Goal: Transaction & Acquisition: Book appointment/travel/reservation

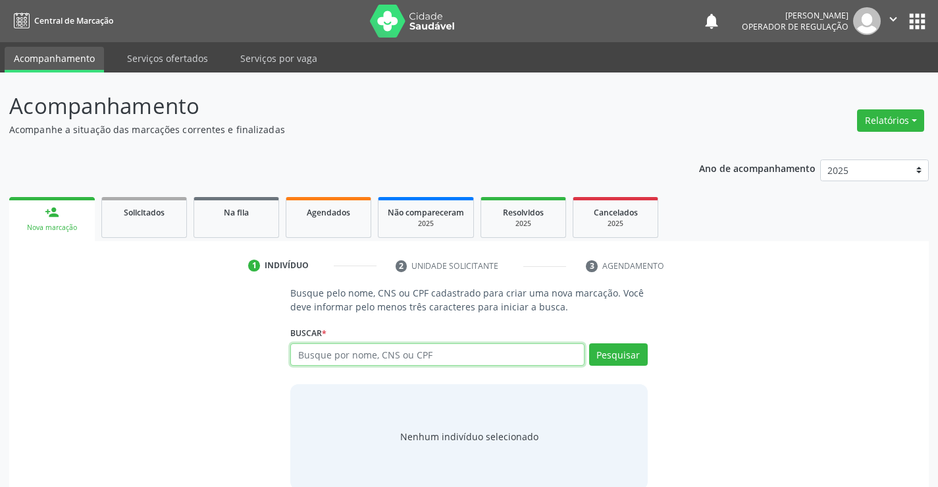
click at [336, 346] on input "text" at bounding box center [437, 354] width 294 height 22
click at [372, 350] on input "text" at bounding box center [437, 354] width 294 height 22
type input "702501308157335"
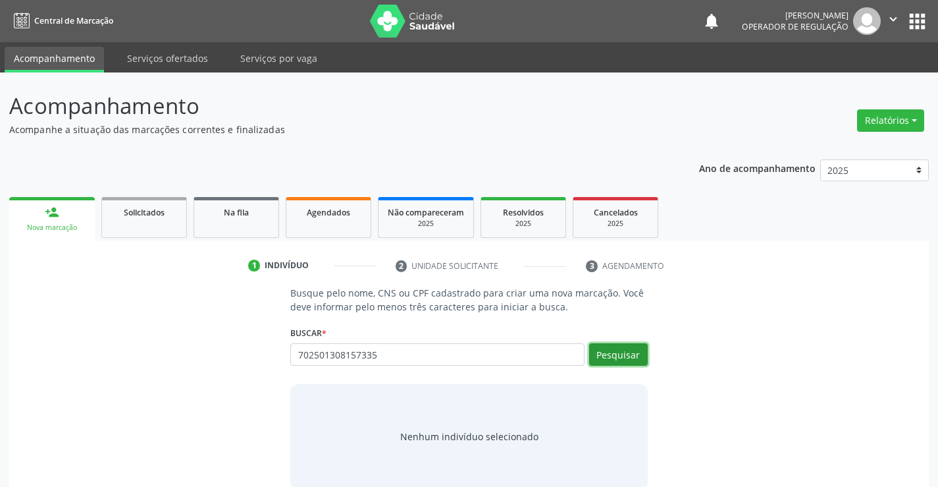
click at [604, 358] on button "Pesquisar" at bounding box center [618, 354] width 59 height 22
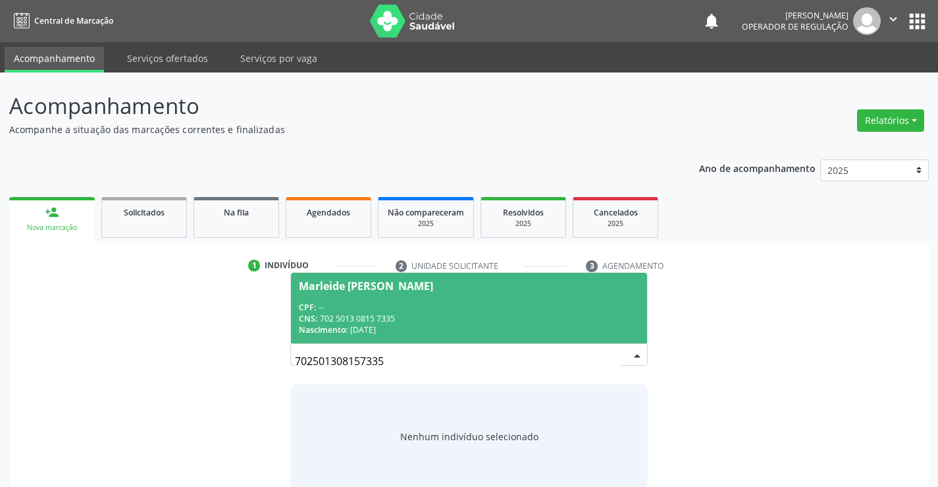
click at [379, 275] on span "Marleide [PERSON_NAME] CPF: -- CNS: 702 5013 0815 7335 Nascimento: 2[DATE]" at bounding box center [468, 308] width 355 height 70
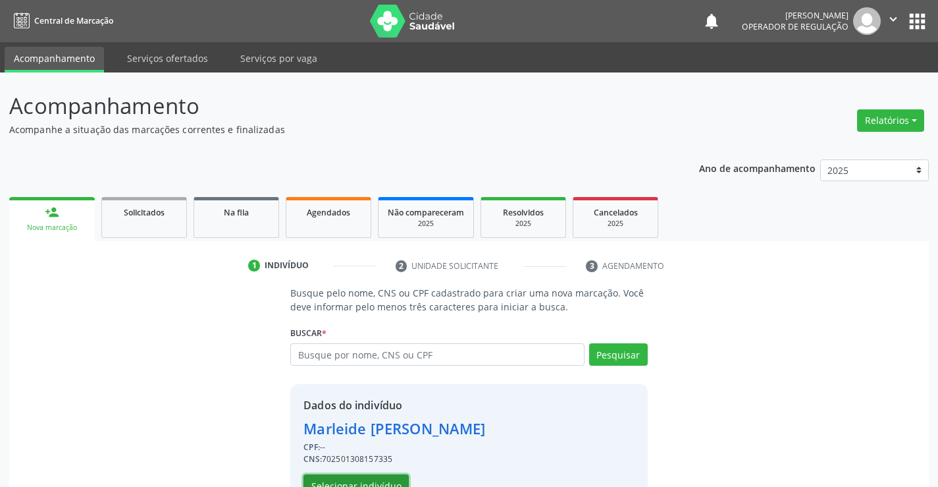
click at [354, 475] on button "Selecionar indivíduo" at bounding box center [355, 485] width 105 height 22
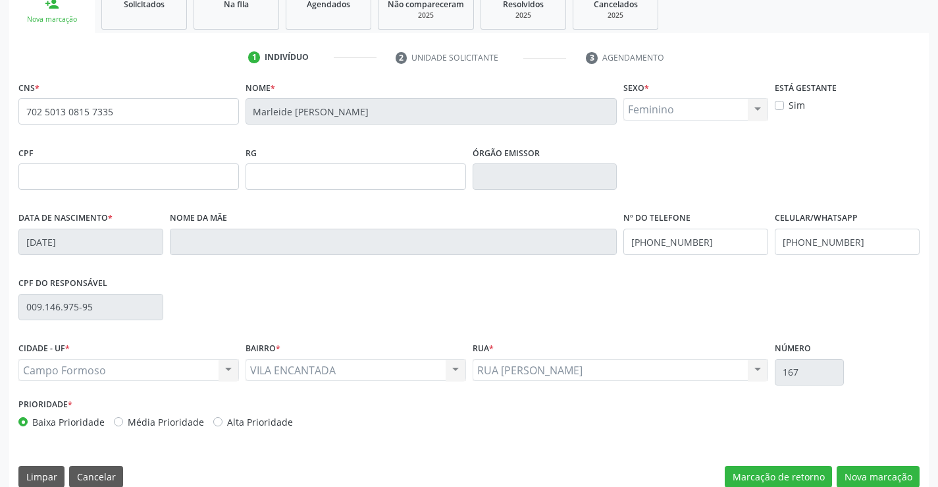
scroll to position [227, 0]
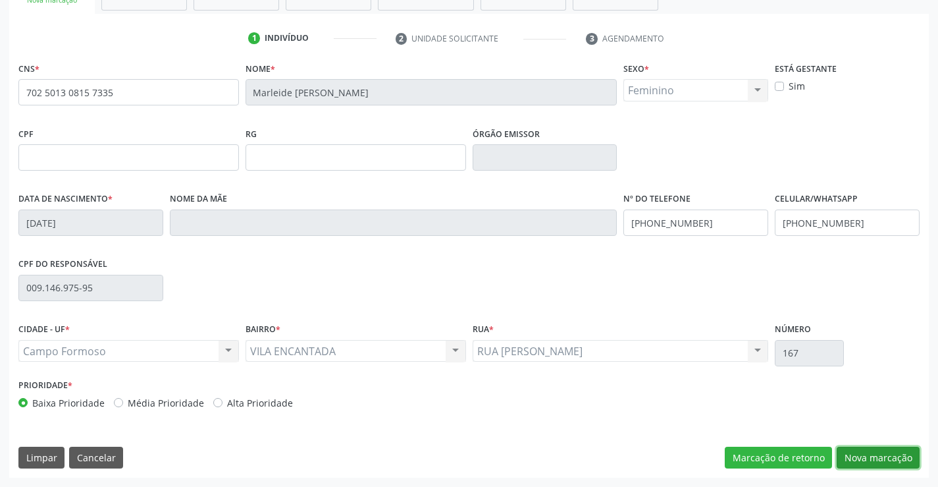
click at [883, 458] on button "Nova marcação" at bounding box center [878, 457] width 83 height 22
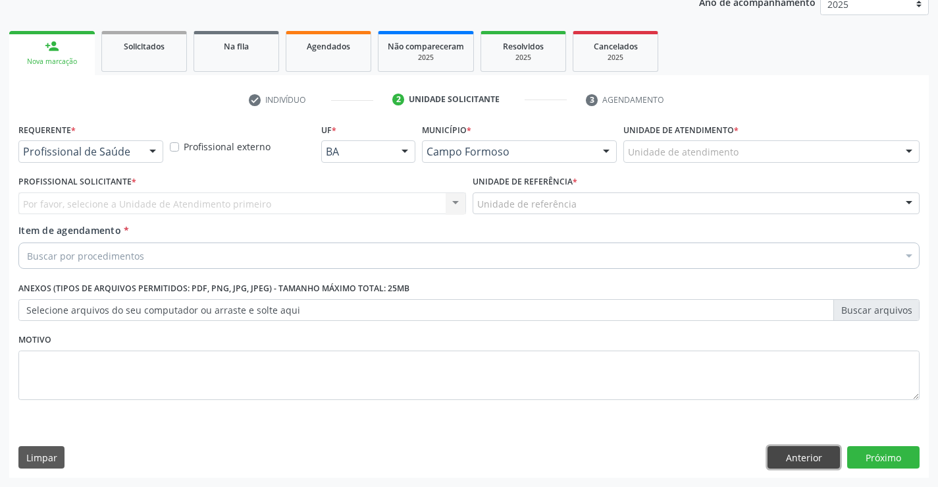
click at [797, 450] on button "Anterior" at bounding box center [804, 457] width 72 height 22
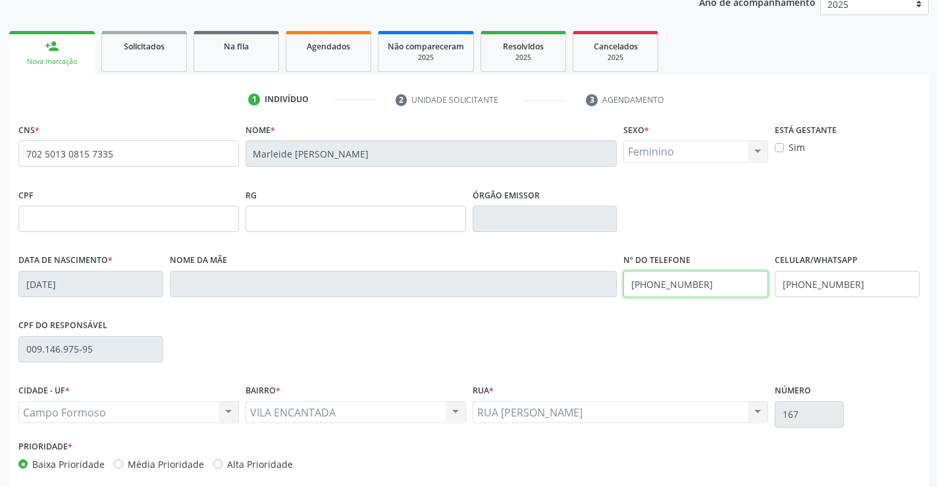
click at [744, 282] on input "[PHONE_NUMBER]" at bounding box center [695, 284] width 145 height 26
click at [864, 284] on input "[PHONE_NUMBER]" at bounding box center [847, 284] width 145 height 26
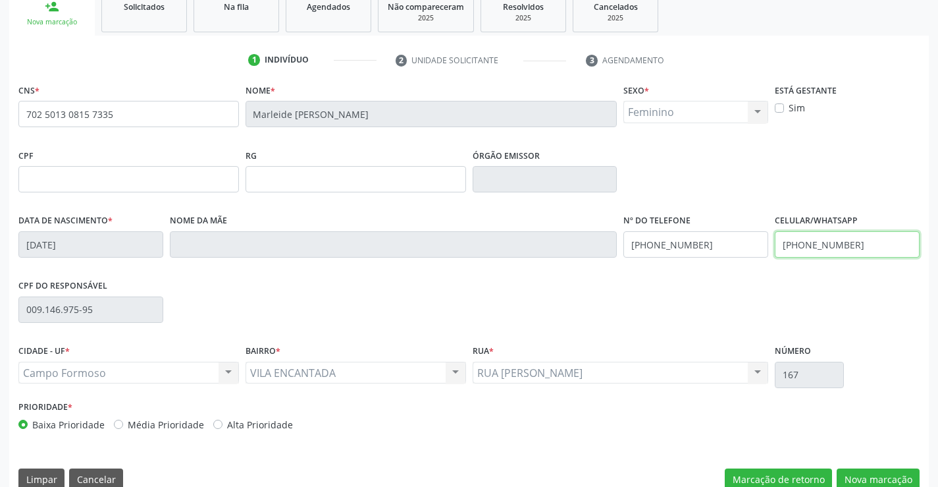
scroll to position [227, 0]
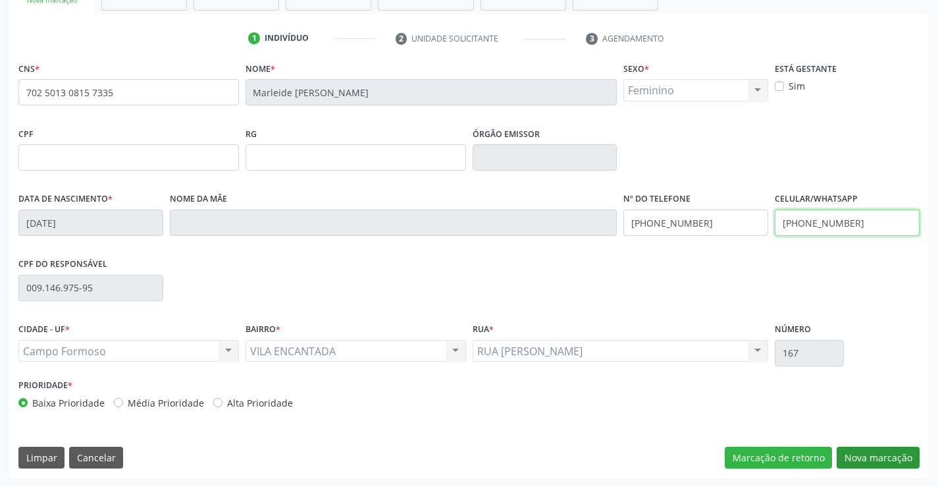
type input "[PHONE_NUMBER]"
click at [879, 462] on button "Nova marcação" at bounding box center [878, 457] width 83 height 22
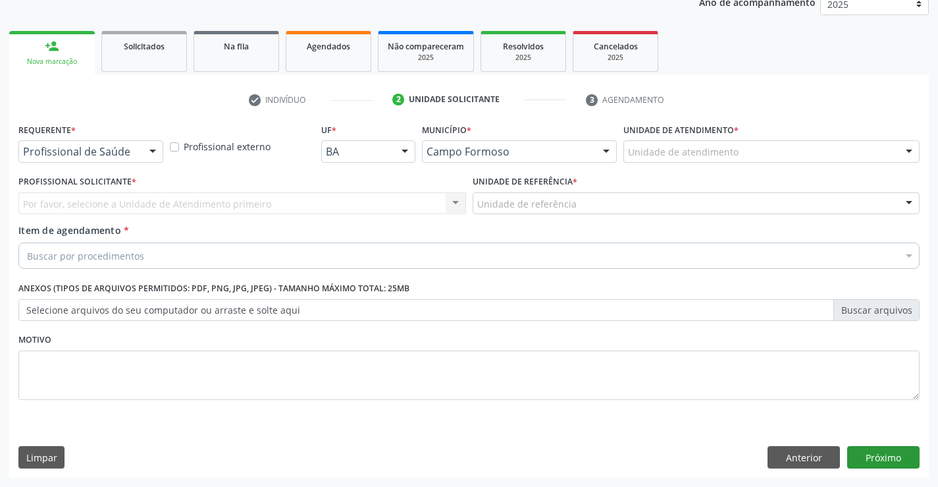
scroll to position [166, 0]
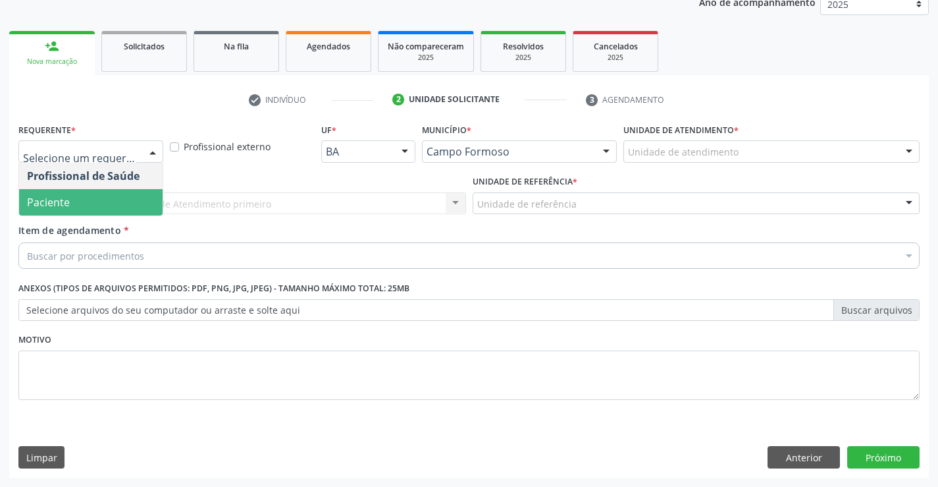
click at [93, 201] on span "Paciente" at bounding box center [91, 202] width 144 height 26
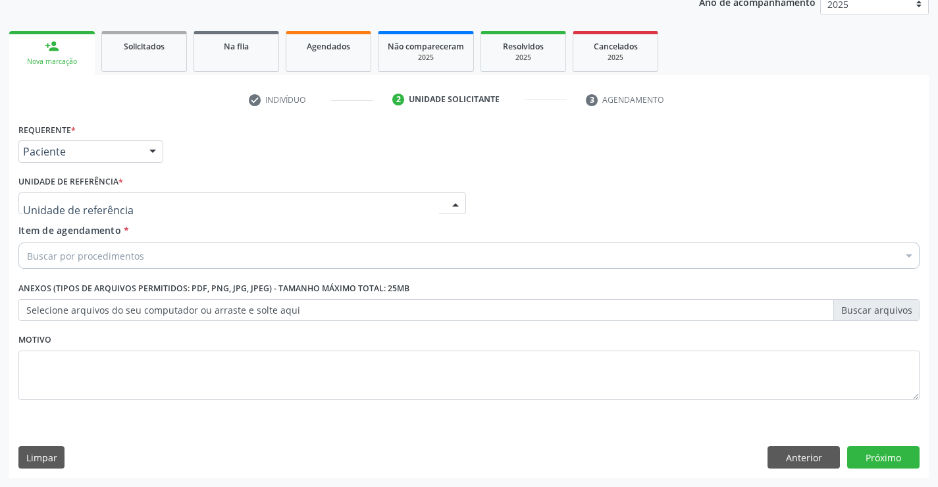
click at [214, 212] on div at bounding box center [242, 203] width 448 height 22
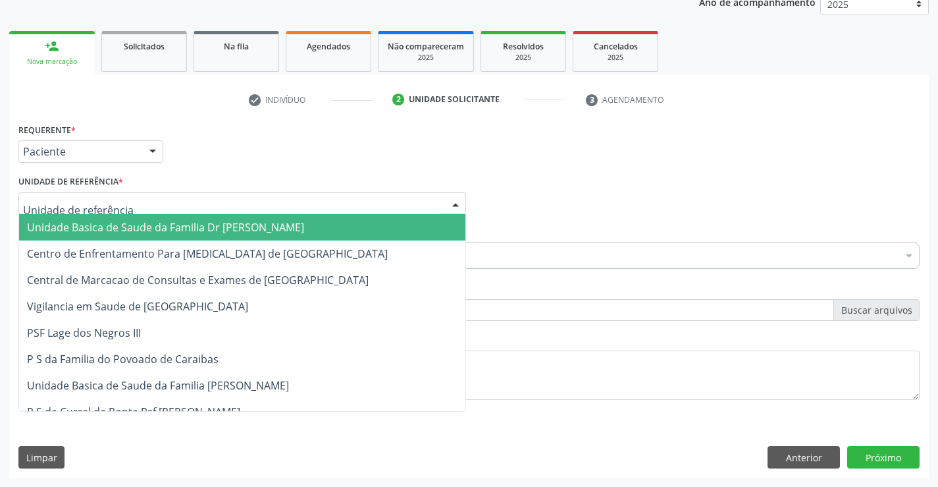
click at [150, 225] on span "Unidade Basica de Saude da Familia Dr [PERSON_NAME]" at bounding box center [165, 227] width 277 height 14
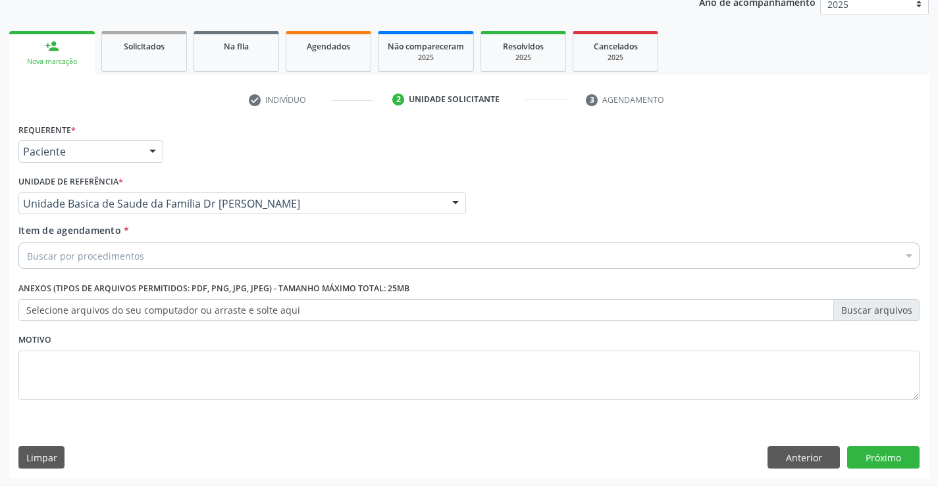
click at [157, 247] on div "Buscar por procedimentos" at bounding box center [468, 255] width 901 height 26
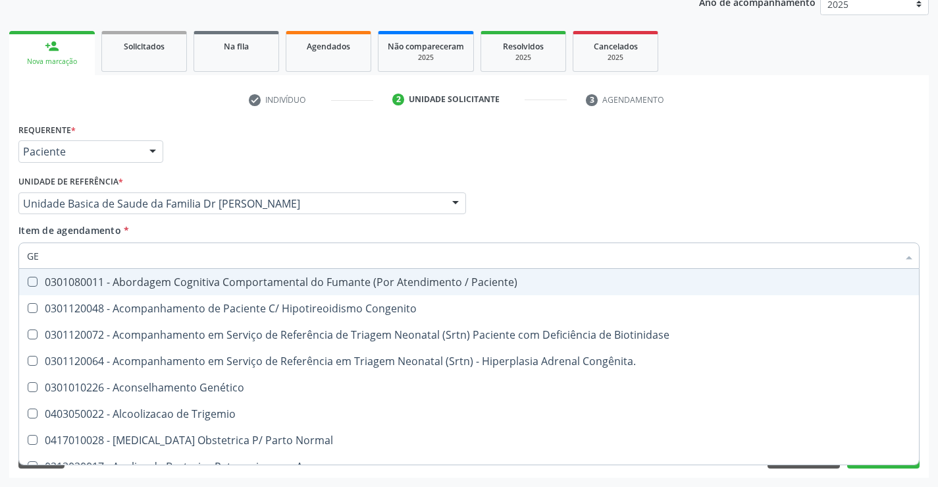
type input "G"
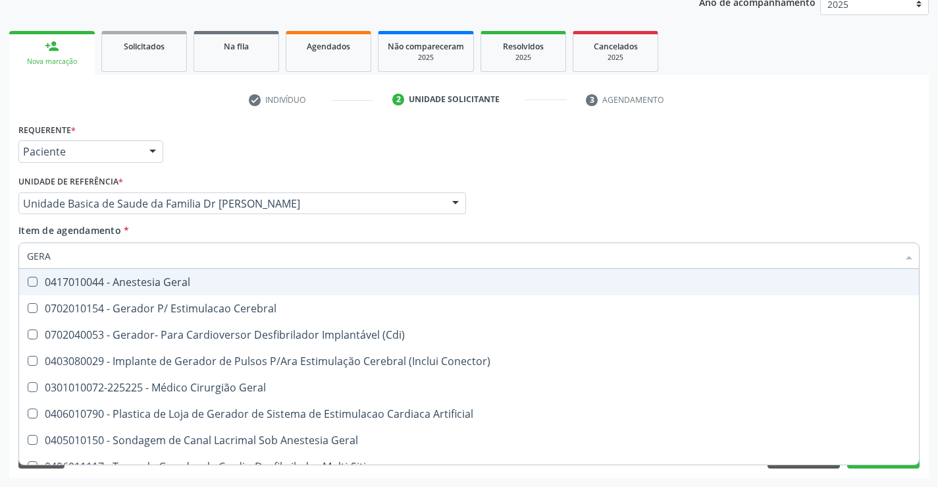
type input "GERAL"
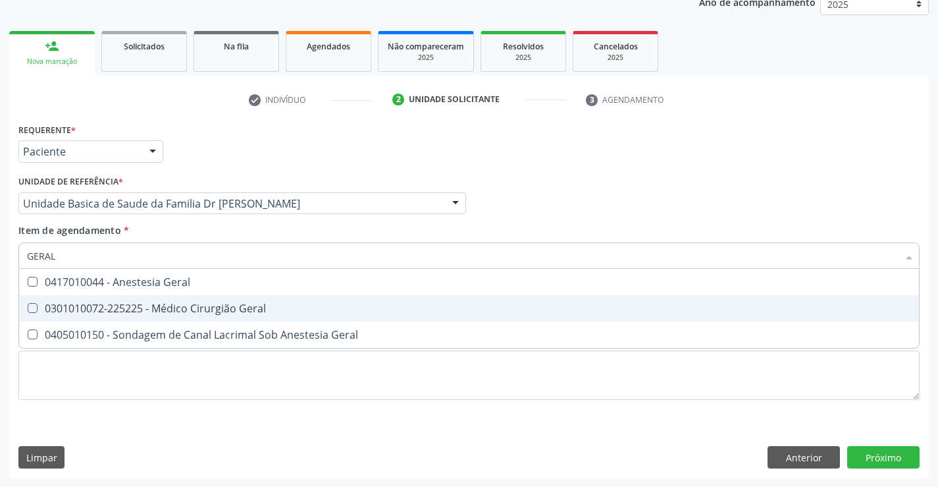
click at [179, 309] on div "0301010072-225225 - Médico Cirurgião Geral" at bounding box center [469, 308] width 884 height 11
checkbox Geral "true"
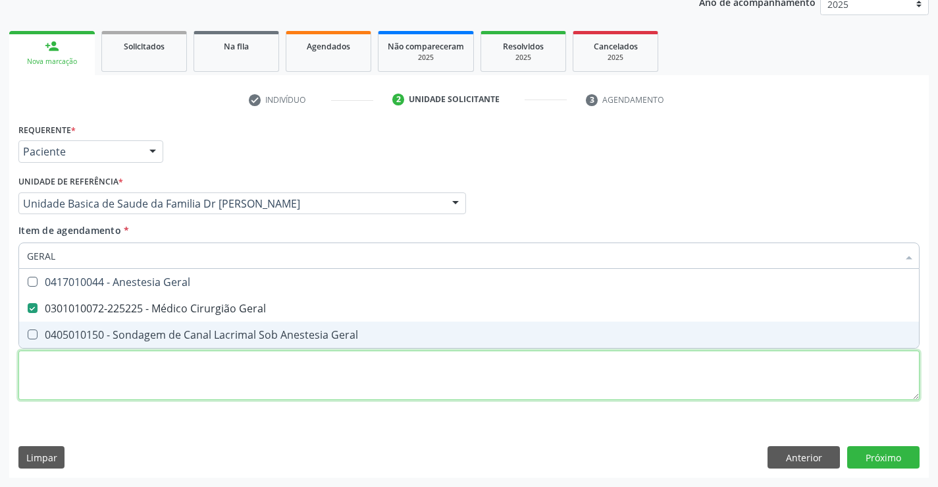
click at [383, 390] on div "Requerente * Paciente Profissional de Saúde Paciente Nenhum resultado encontrad…" at bounding box center [468, 269] width 901 height 298
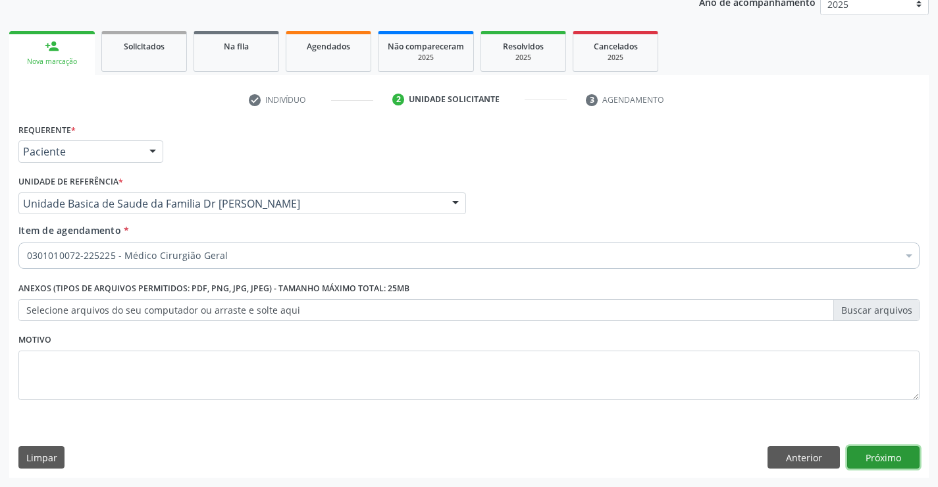
click at [877, 455] on button "Próximo" at bounding box center [883, 457] width 72 height 22
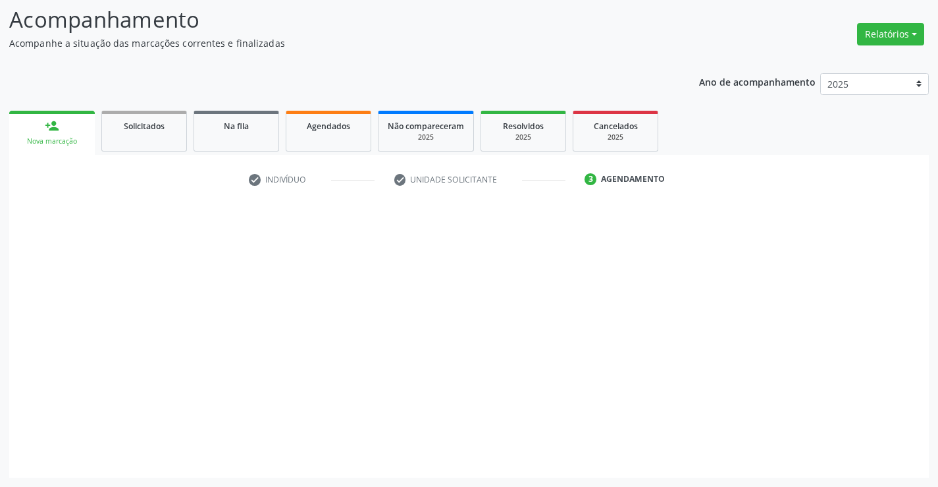
scroll to position [86, 0]
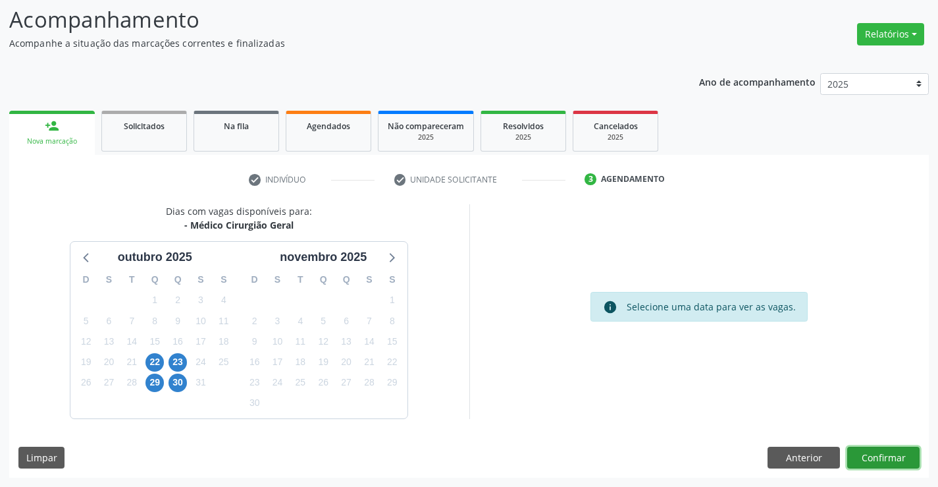
click at [883, 450] on button "Confirmar" at bounding box center [883, 457] width 72 height 22
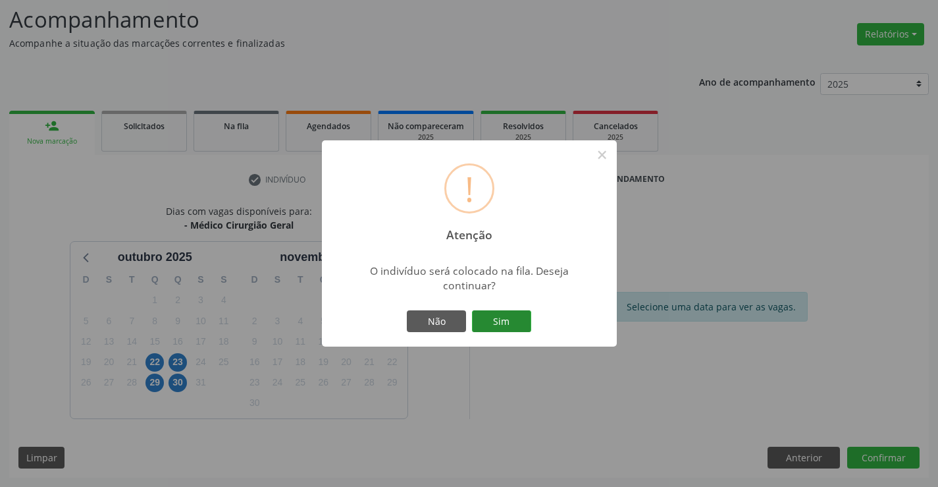
click at [500, 319] on button "Sim" at bounding box center [501, 321] width 59 height 22
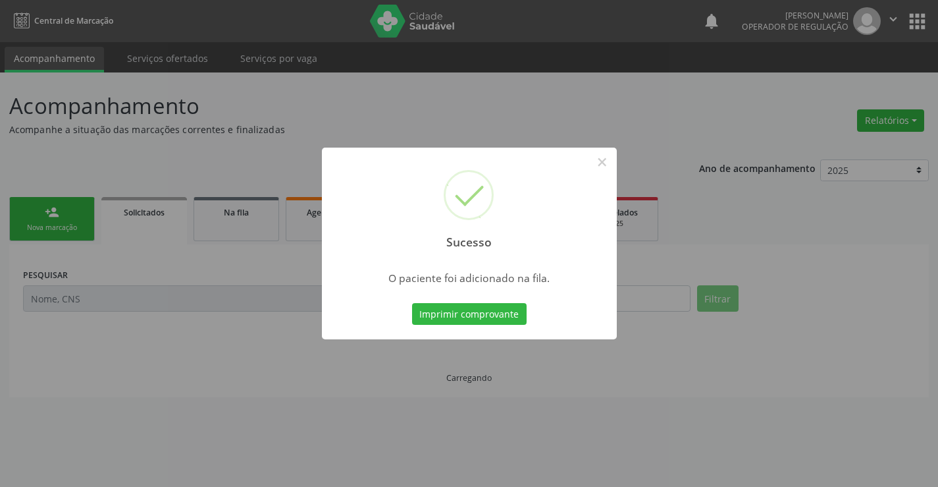
scroll to position [0, 0]
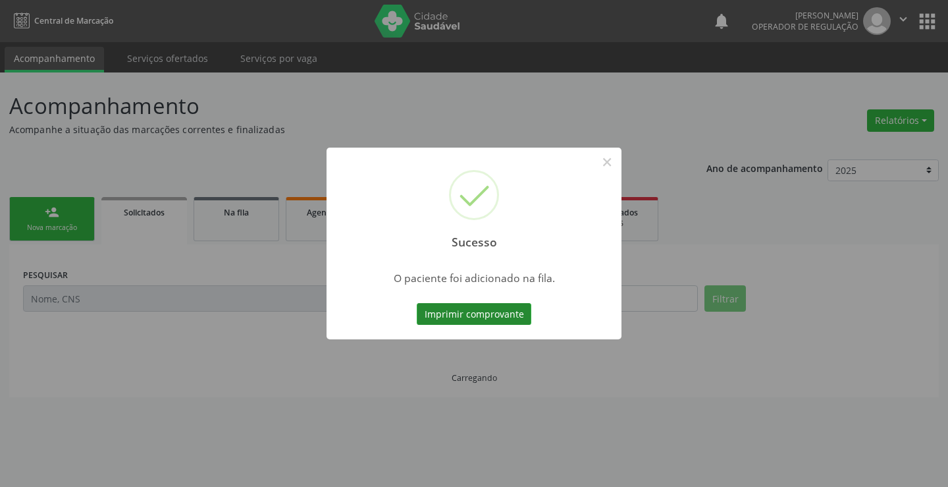
click at [482, 310] on button "Imprimir comprovante" at bounding box center [474, 314] width 115 height 22
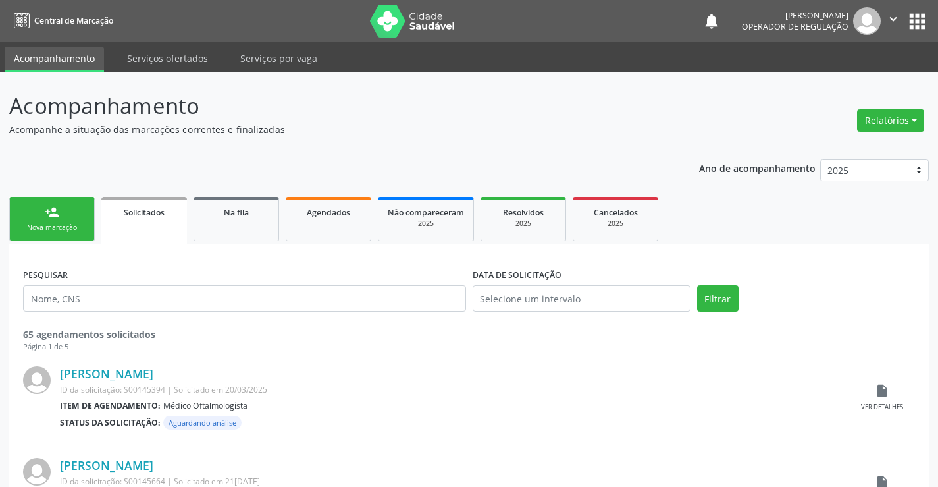
click at [36, 227] on div "Nova marcação" at bounding box center [52, 228] width 66 height 10
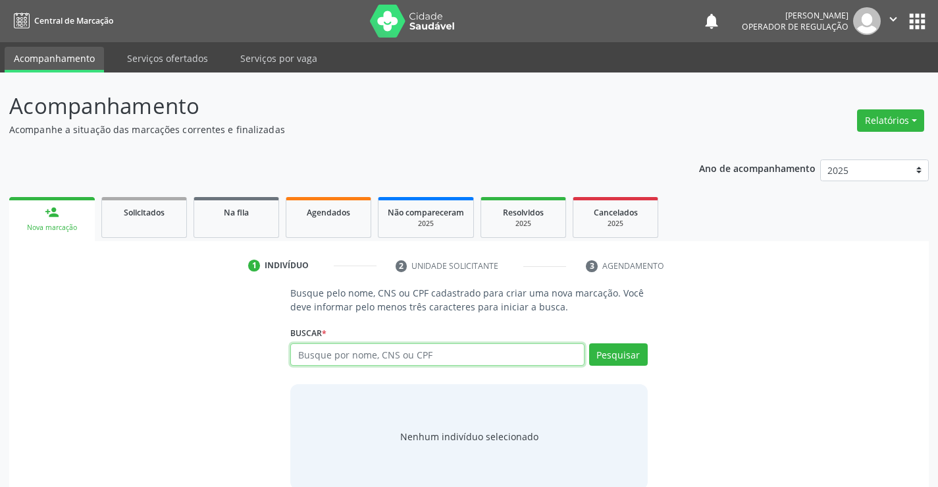
click at [392, 356] on input "text" at bounding box center [437, 354] width 294 height 22
type input "709802056224993"
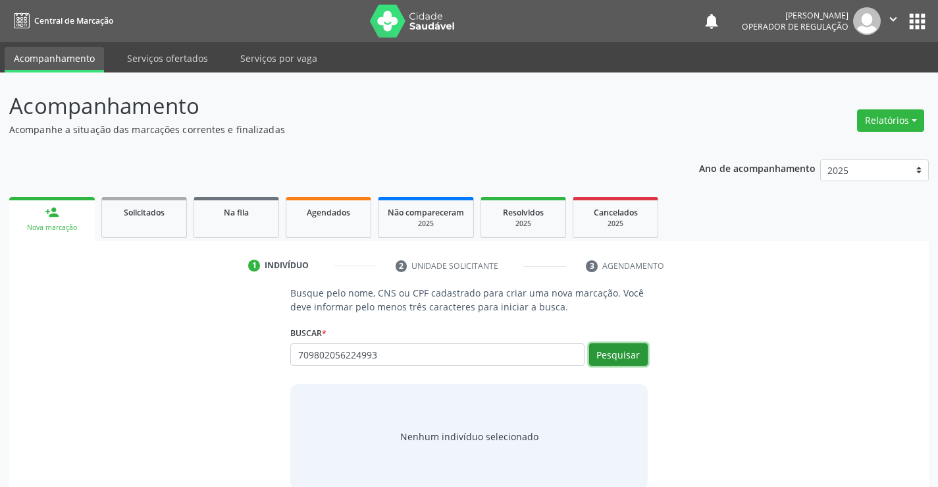
click at [629, 352] on button "Pesquisar" at bounding box center [618, 354] width 59 height 22
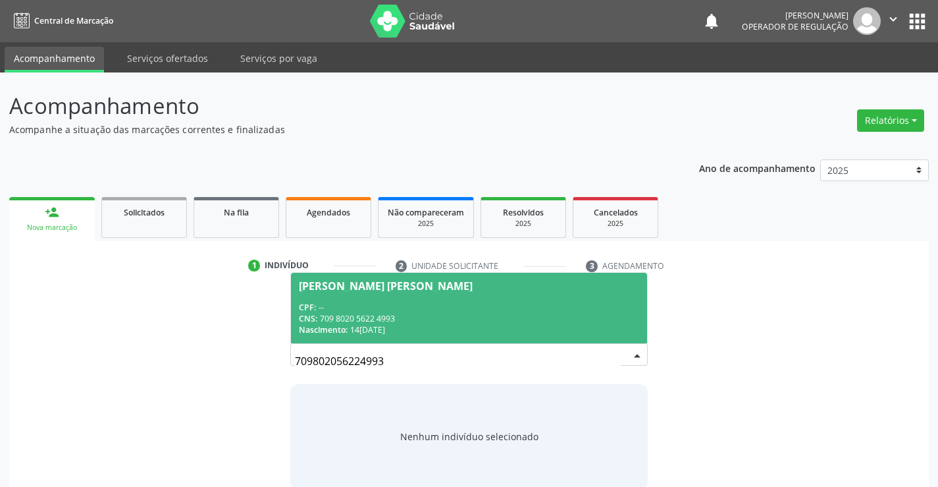
click at [372, 268] on div "1 Indivíduo" at bounding box center [312, 265] width 128 height 12
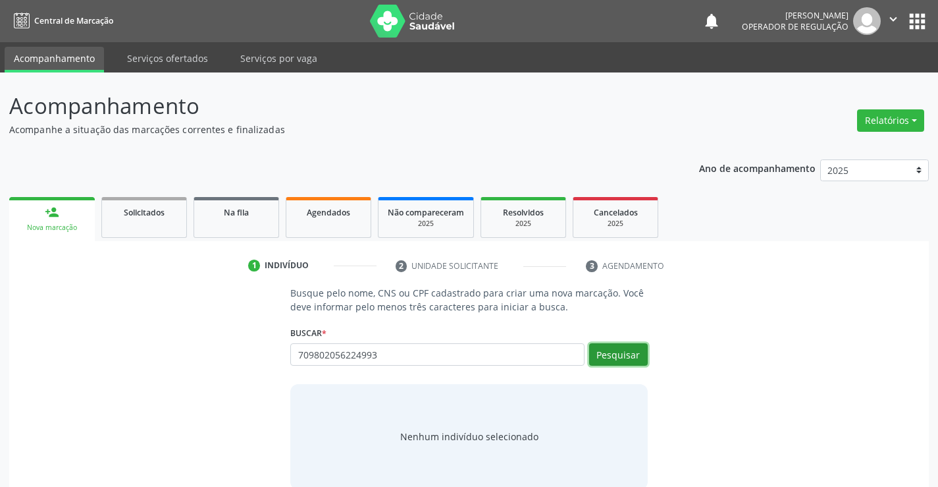
click at [601, 358] on button "Pesquisar" at bounding box center [618, 354] width 59 height 22
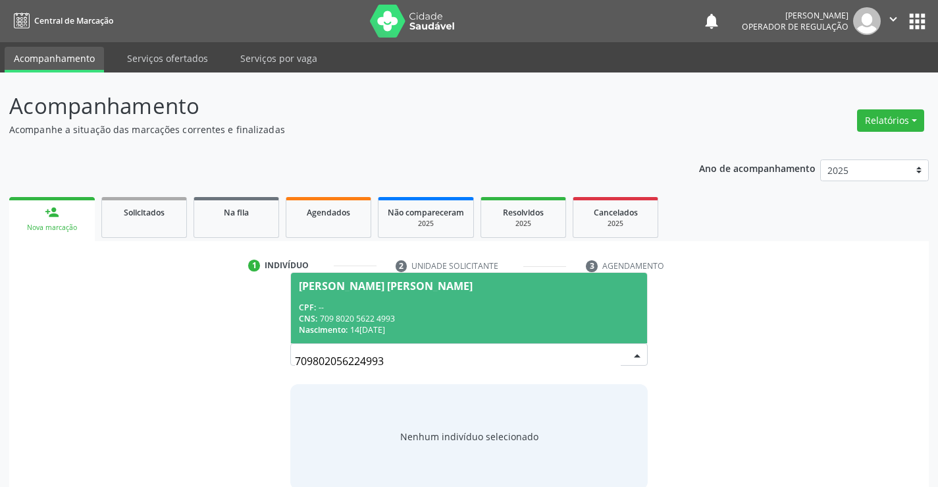
click at [395, 319] on div "CNS: 709 8020 5622 4993" at bounding box center [469, 318] width 340 height 11
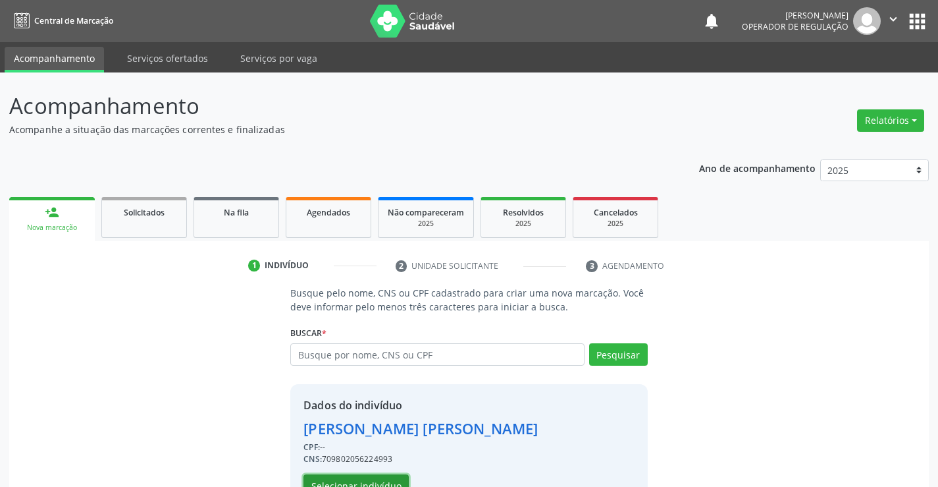
click at [381, 481] on button "Selecionar indivíduo" at bounding box center [355, 485] width 105 height 22
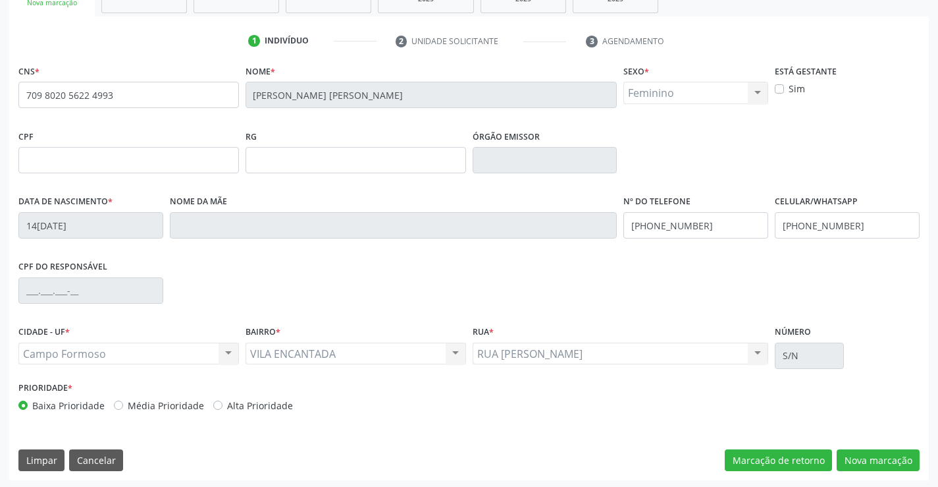
scroll to position [227, 0]
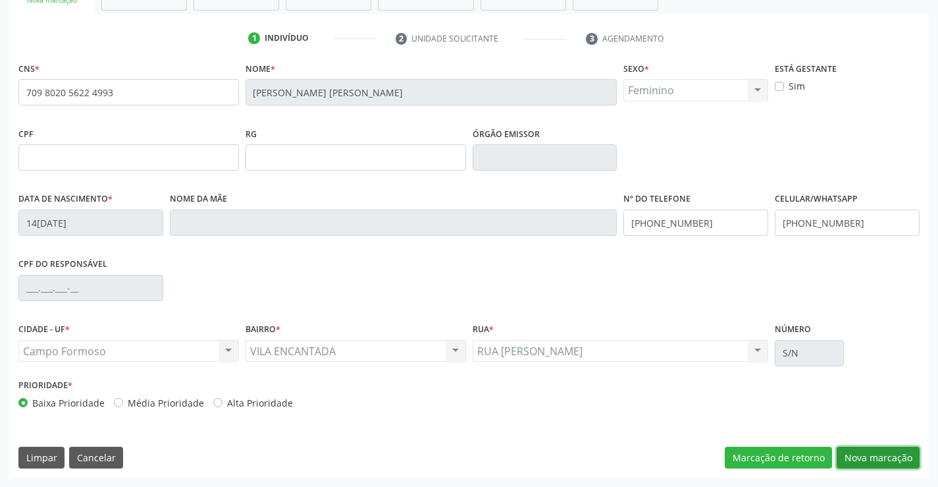
click at [894, 454] on button "Nova marcação" at bounding box center [878, 457] width 83 height 22
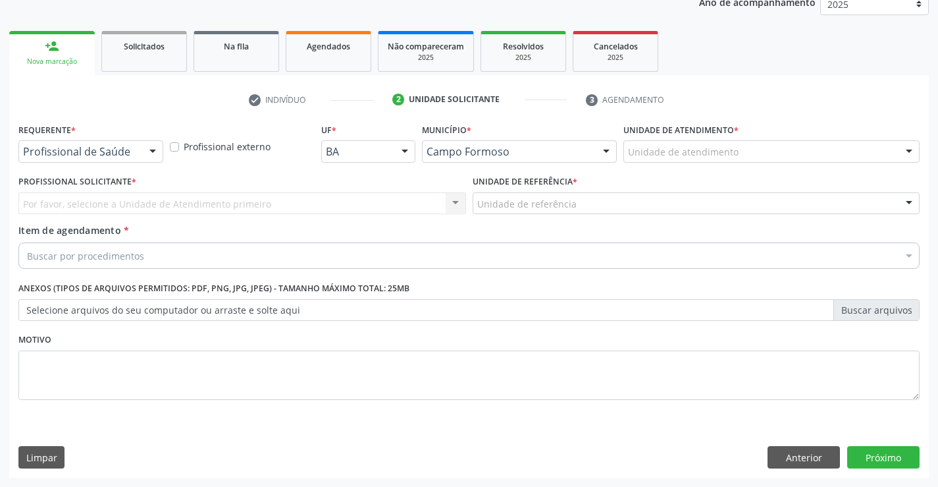
scroll to position [166, 0]
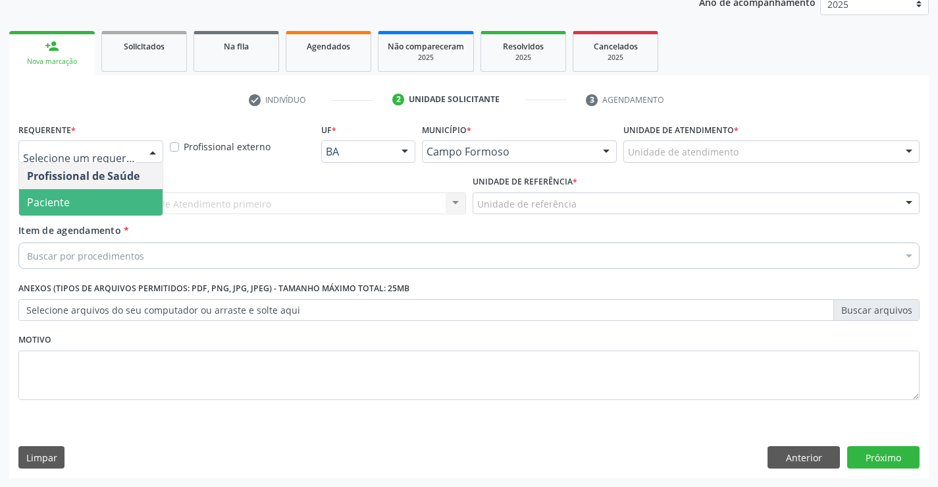
click at [66, 205] on span "Paciente" at bounding box center [48, 202] width 43 height 14
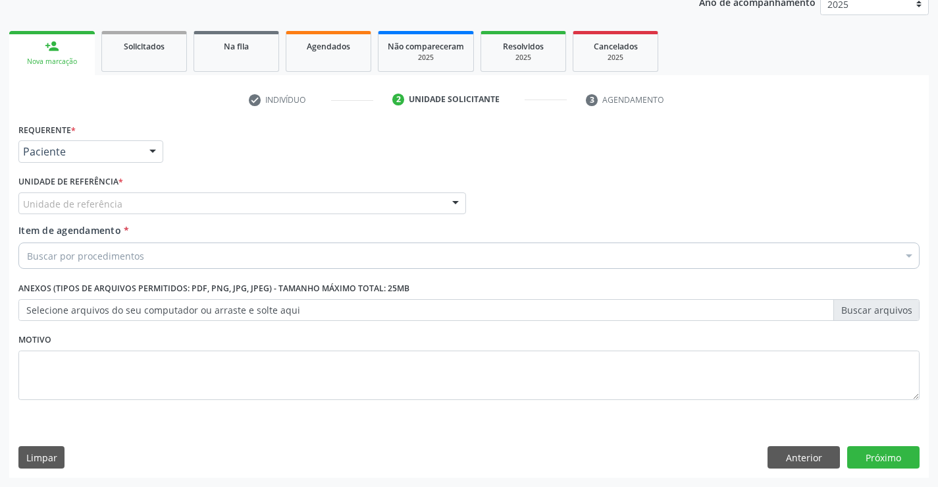
click at [215, 205] on div "Unidade de referência" at bounding box center [242, 203] width 448 height 22
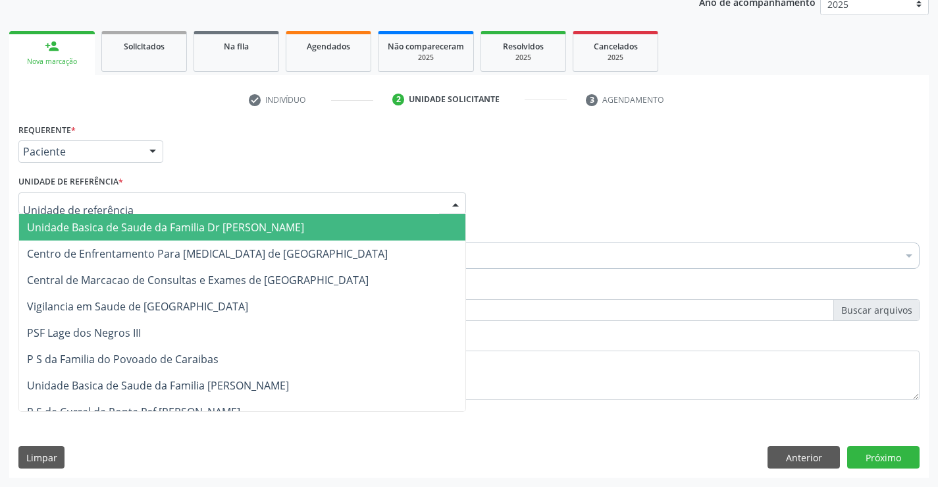
click at [172, 221] on span "Unidade Basica de Saude da Familia Dr [PERSON_NAME]" at bounding box center [165, 227] width 277 height 14
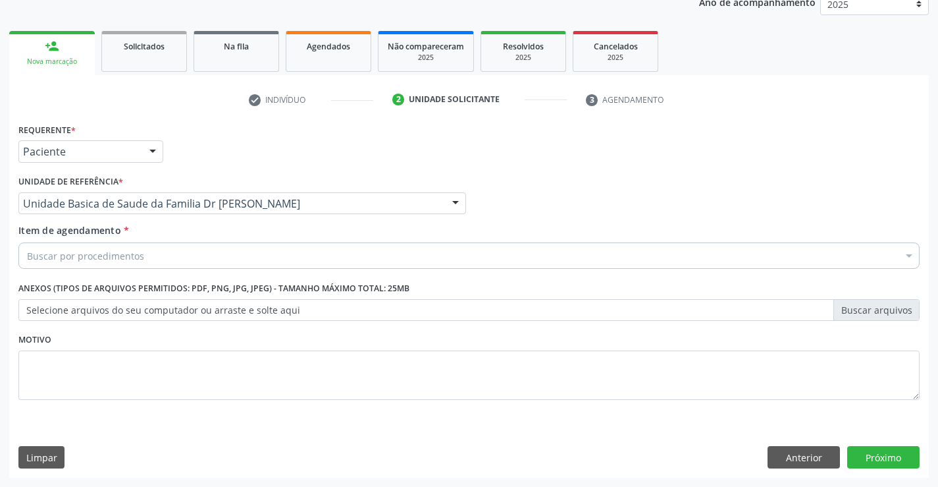
click at [169, 263] on div "Buscar por procedimentos" at bounding box center [468, 255] width 901 height 26
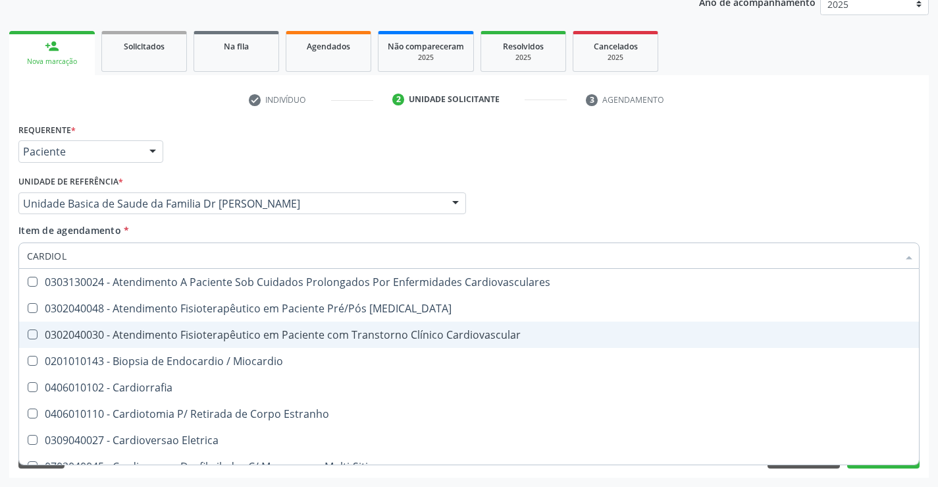
type input "CARDIOLO"
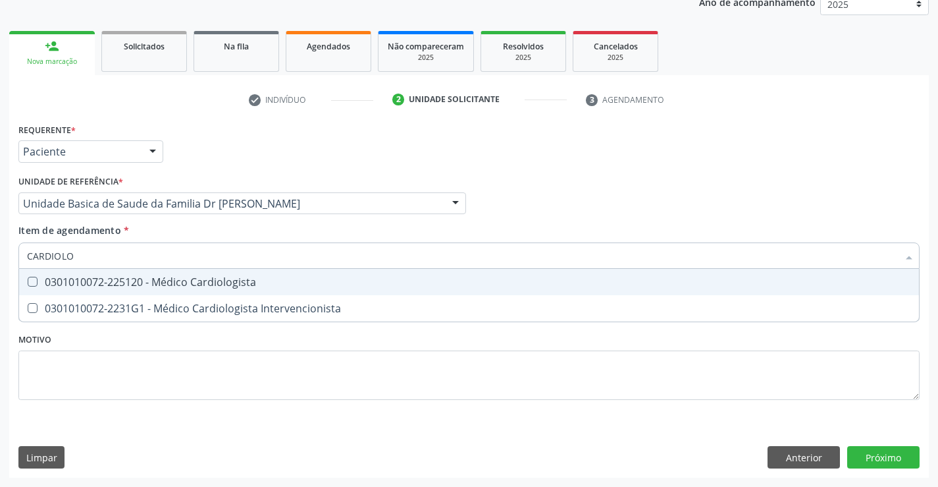
click at [224, 276] on div "0301010072-225120 - Médico Cardiologista" at bounding box center [469, 281] width 884 height 11
checkbox Cardiologista "true"
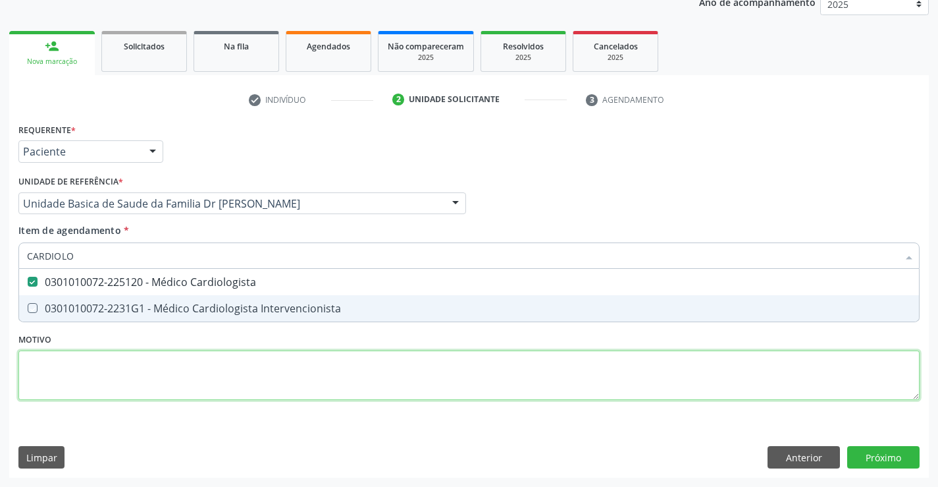
click at [305, 362] on div "Requerente * Paciente Profissional de Saúde Paciente Nenhum resultado encontrad…" at bounding box center [468, 269] width 901 height 298
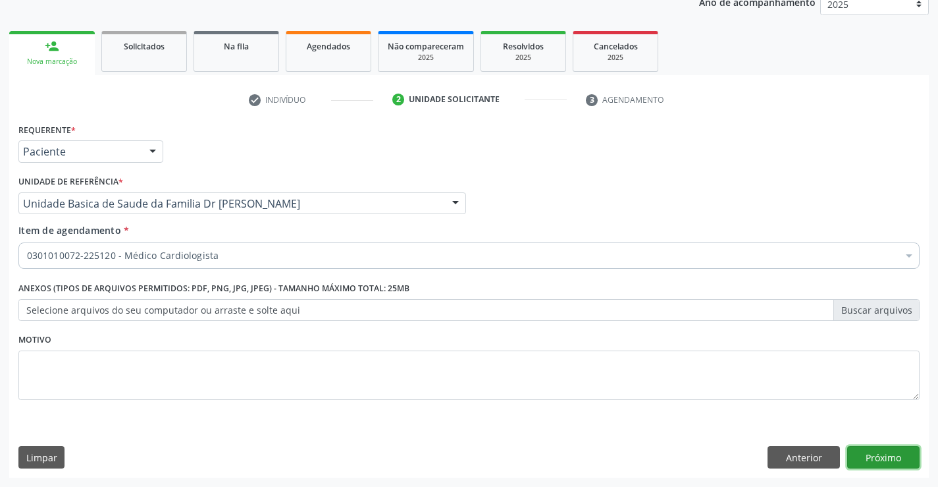
click at [885, 453] on button "Próximo" at bounding box center [883, 457] width 72 height 22
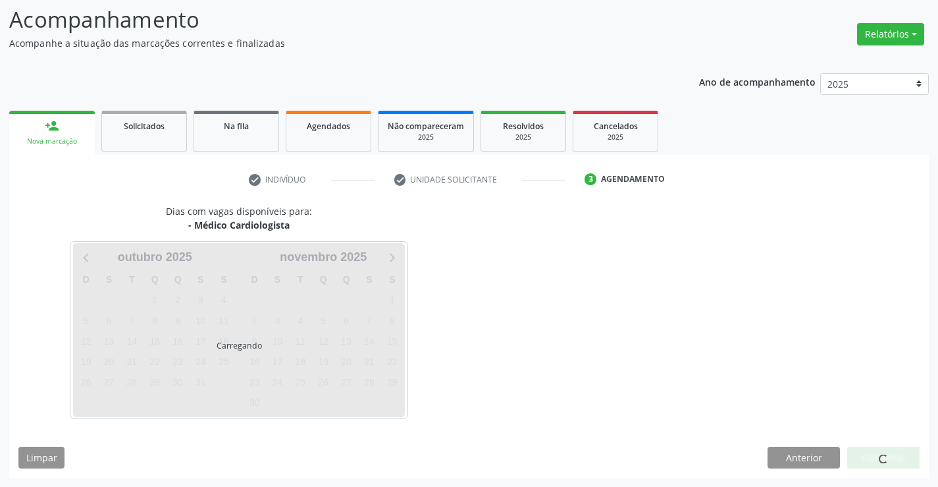
scroll to position [86, 0]
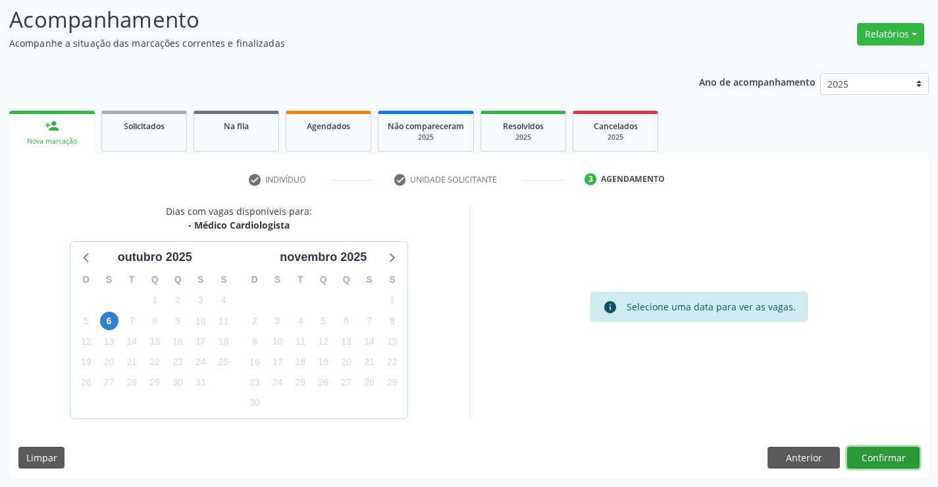
click at [868, 457] on button "Confirmar" at bounding box center [883, 457] width 72 height 22
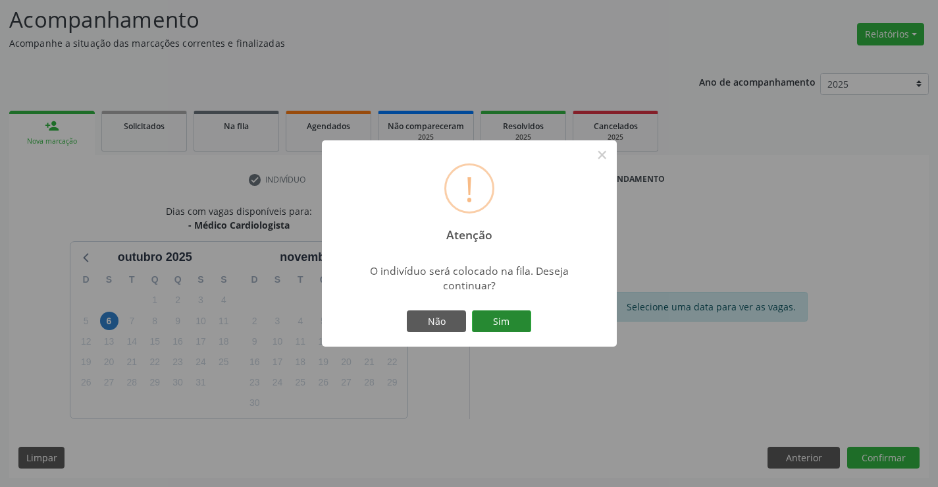
click at [521, 315] on button "Sim" at bounding box center [501, 321] width 59 height 22
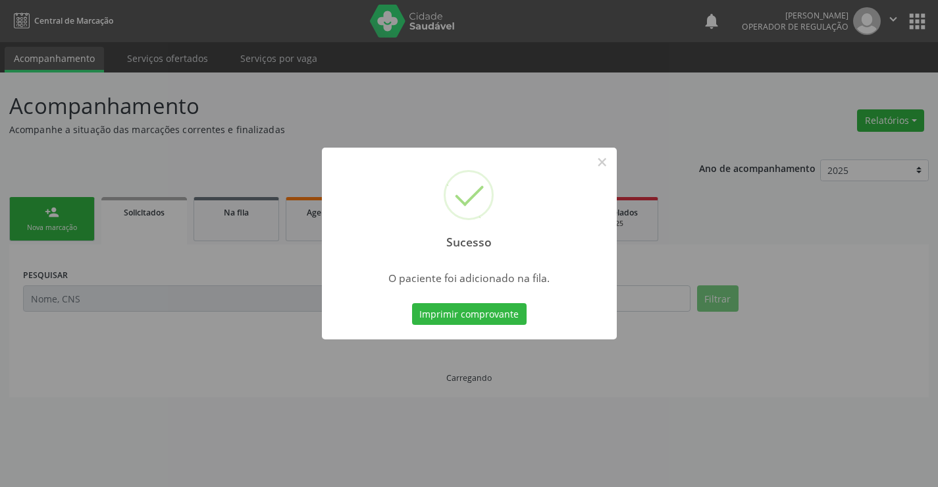
scroll to position [0, 0]
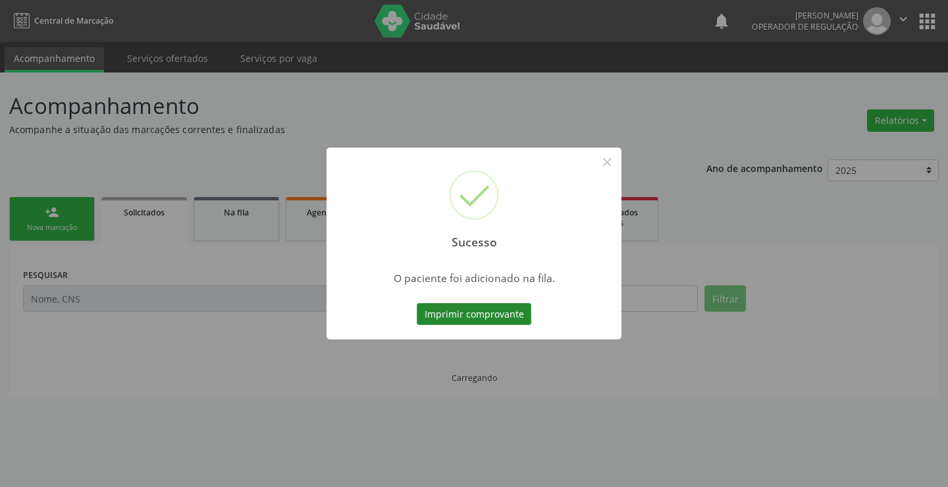
click at [498, 308] on button "Imprimir comprovante" at bounding box center [474, 314] width 115 height 22
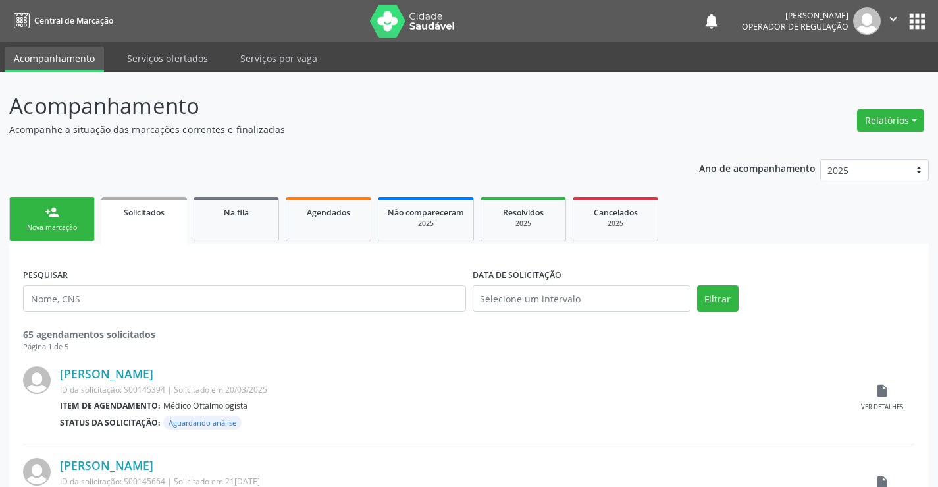
click at [43, 223] on div "Nova marcação" at bounding box center [52, 228] width 66 height 10
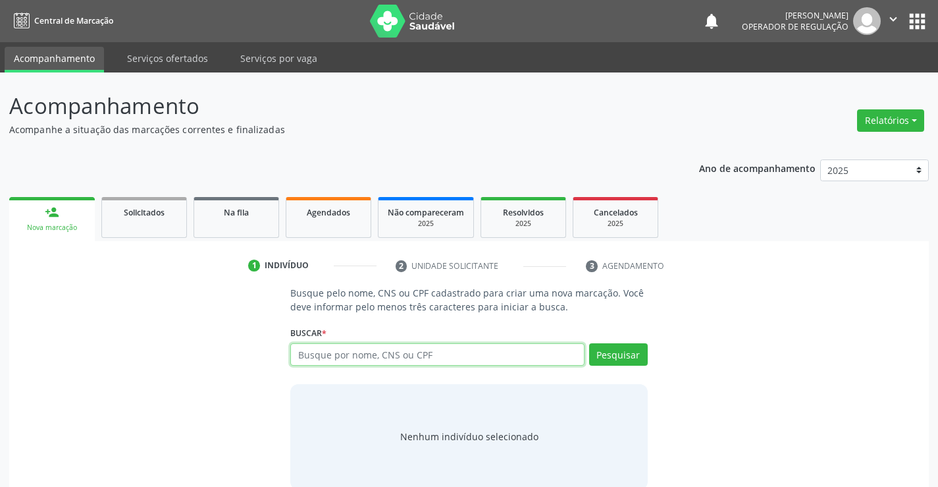
click at [348, 352] on input "text" at bounding box center [437, 354] width 294 height 22
type input "702409526995128"
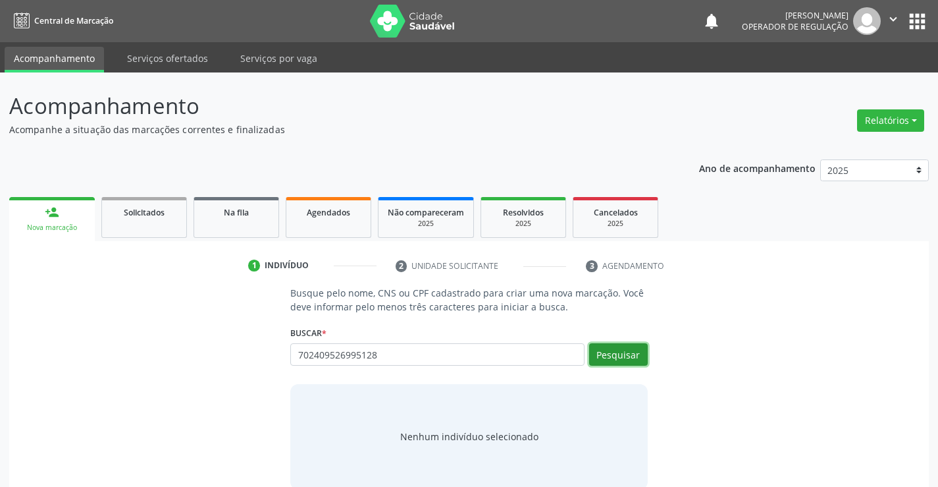
click at [624, 351] on button "Pesquisar" at bounding box center [618, 354] width 59 height 22
type input "702409526995128"
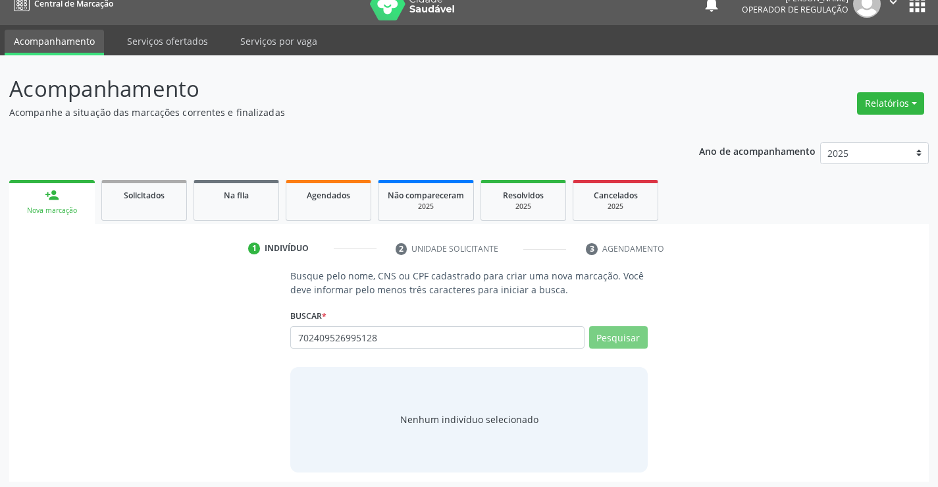
scroll to position [21, 0]
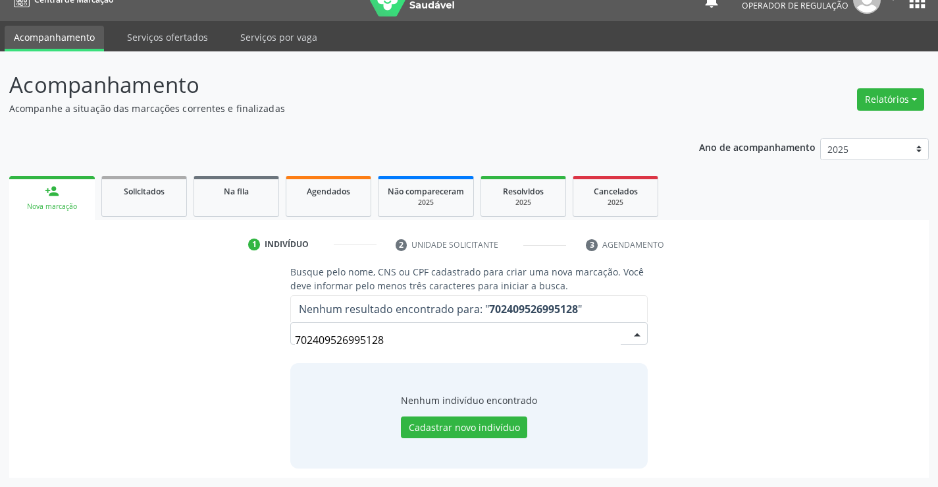
click at [400, 338] on input "702409526995128" at bounding box center [457, 340] width 325 height 26
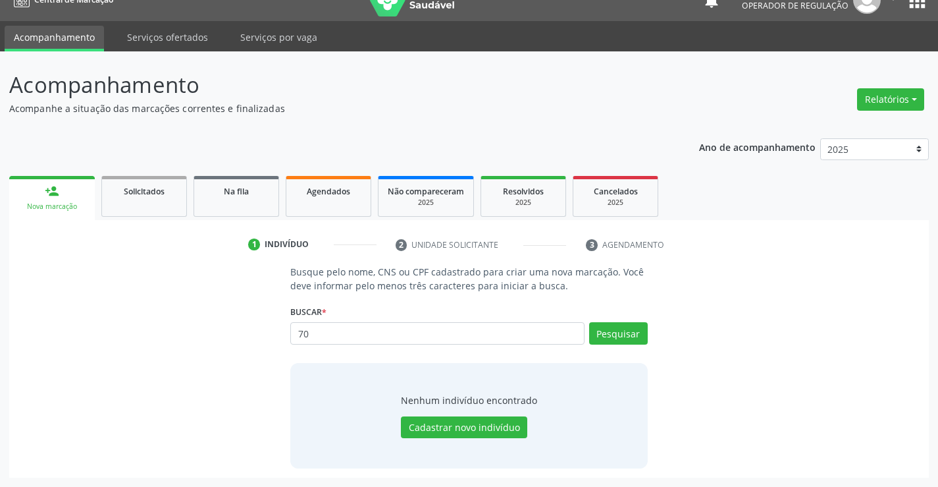
type input "7"
type input "702409526995128"
click at [637, 330] on button "Pesquisar" at bounding box center [618, 333] width 59 height 22
type input "702409526995128"
type input "7"
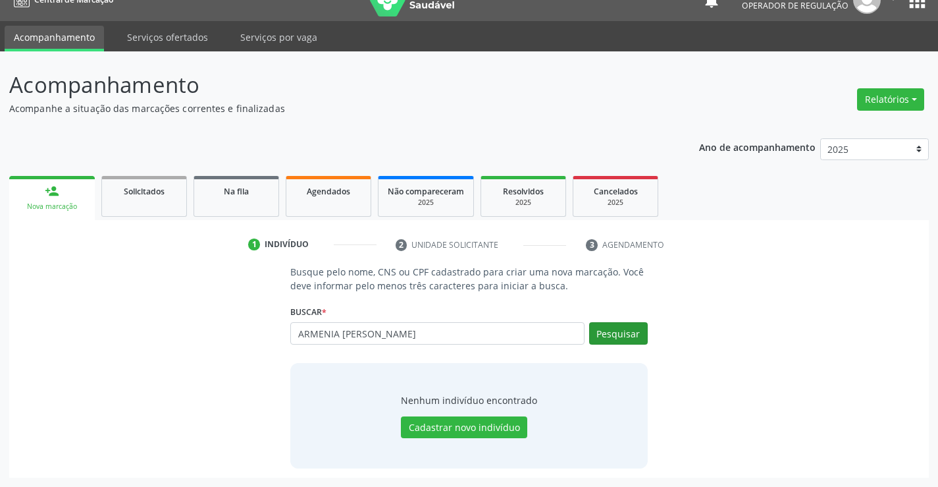
type input "ARMENIA [PERSON_NAME]"
click at [622, 328] on button "Pesquisar" at bounding box center [618, 333] width 59 height 22
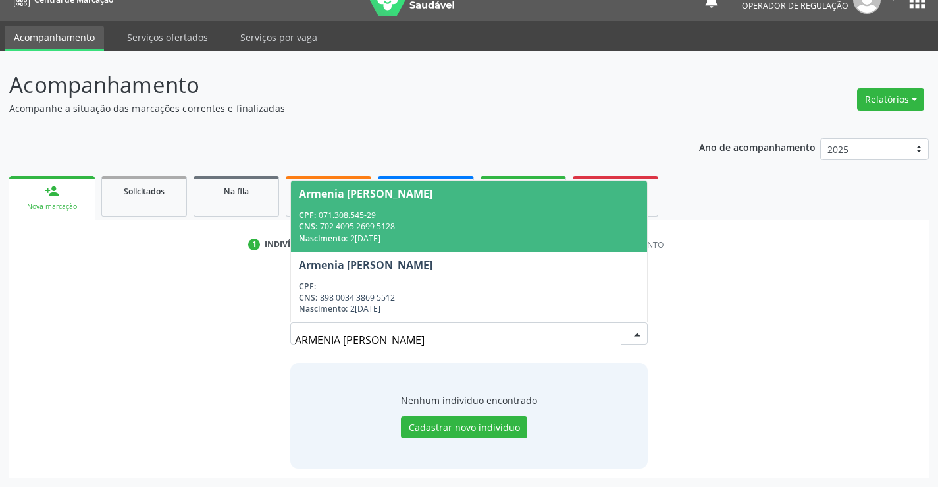
click at [333, 184] on span "Armenia [PERSON_NAME] CPF: 071.308.545-29 CNS: 702 4095 2699 5128 Nascimento: 2…" at bounding box center [468, 215] width 355 height 70
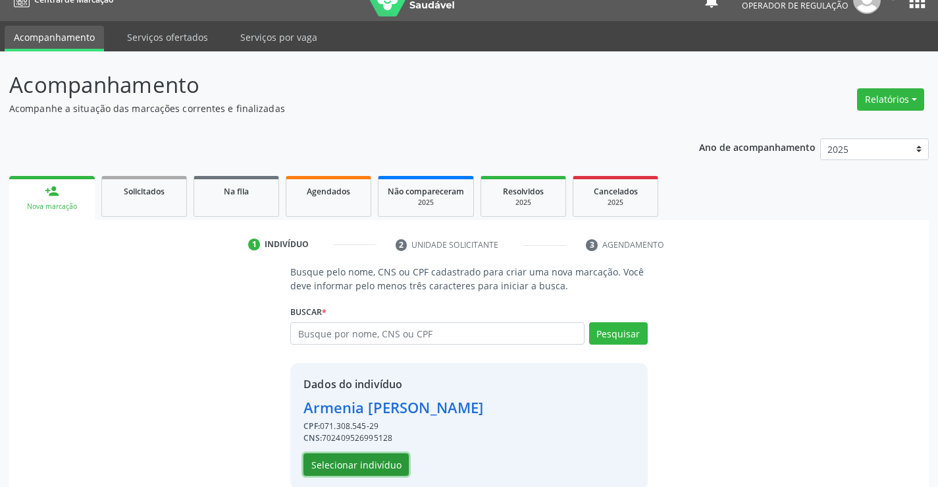
click at [363, 464] on button "Selecionar indivíduo" at bounding box center [355, 464] width 105 height 22
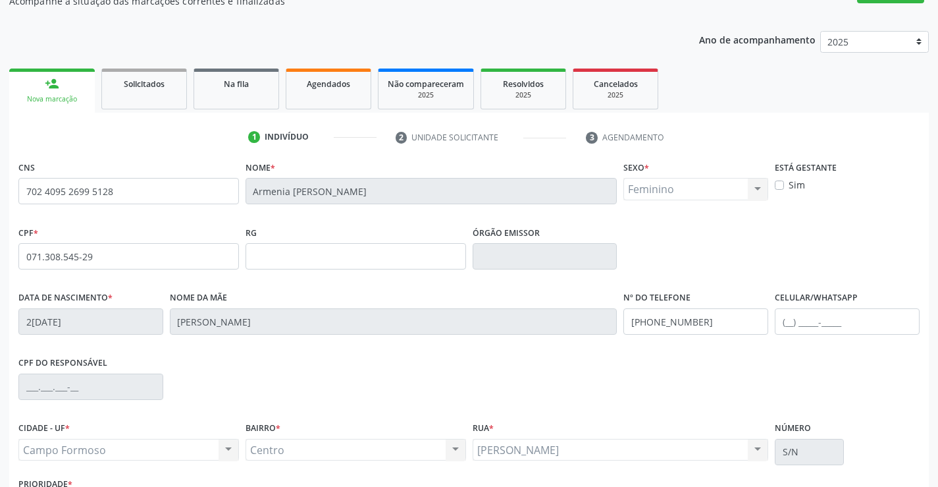
scroll to position [227, 0]
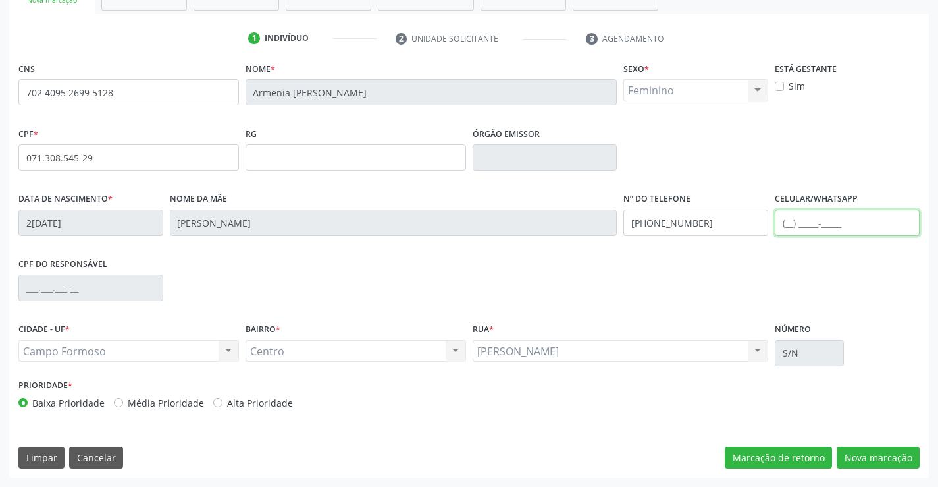
click at [833, 210] on input "text" at bounding box center [847, 222] width 145 height 26
type input "[PHONE_NUMBER]"
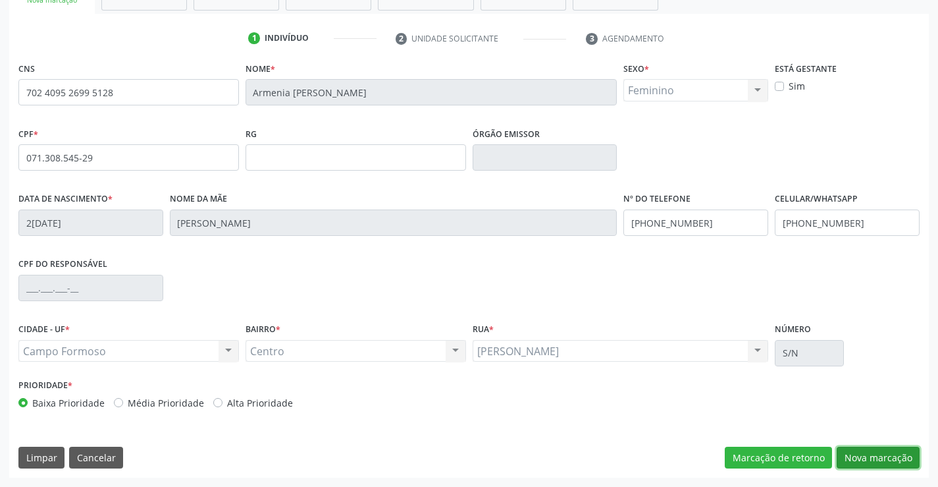
click at [879, 456] on button "Nova marcação" at bounding box center [878, 457] width 83 height 22
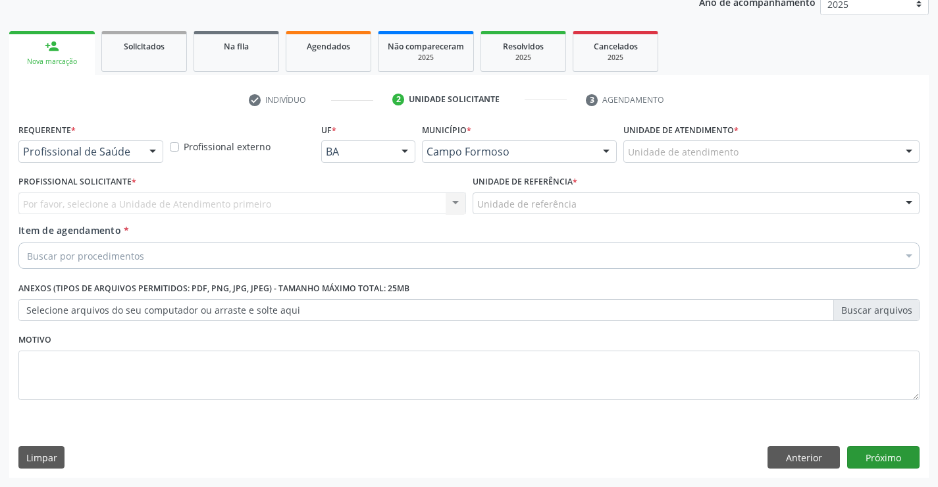
scroll to position [166, 0]
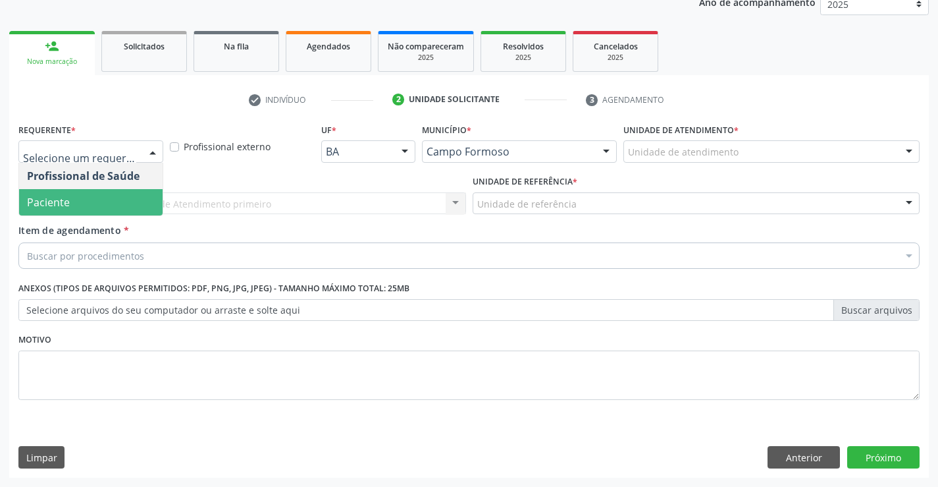
click at [104, 193] on span "Paciente" at bounding box center [91, 202] width 144 height 26
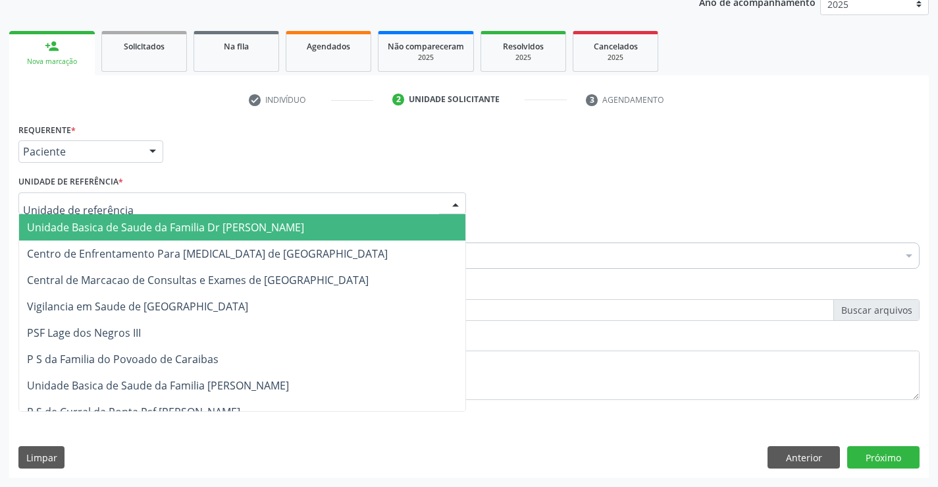
click at [204, 203] on div at bounding box center [242, 203] width 448 height 22
click at [162, 225] on span "Unidade Basica de Saude da Familia Dr [PERSON_NAME]" at bounding box center [165, 227] width 277 height 14
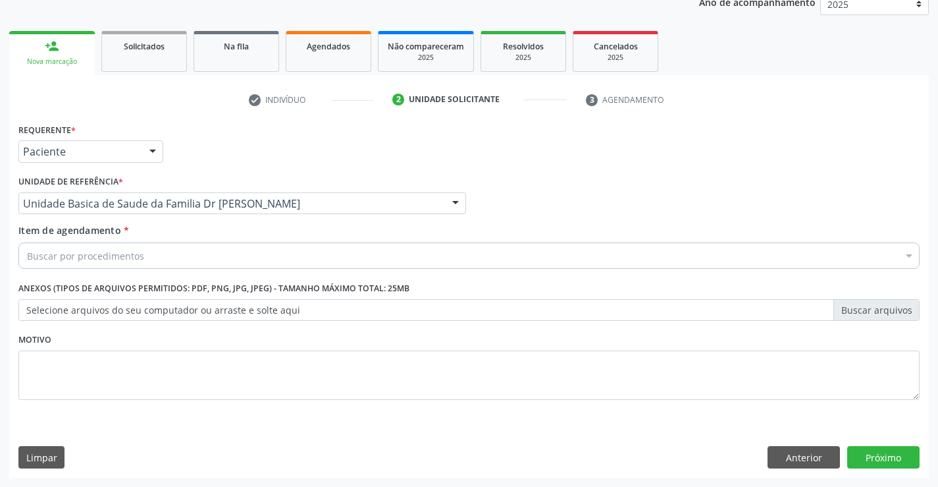
click at [161, 246] on div "Buscar por procedimentos" at bounding box center [468, 255] width 901 height 26
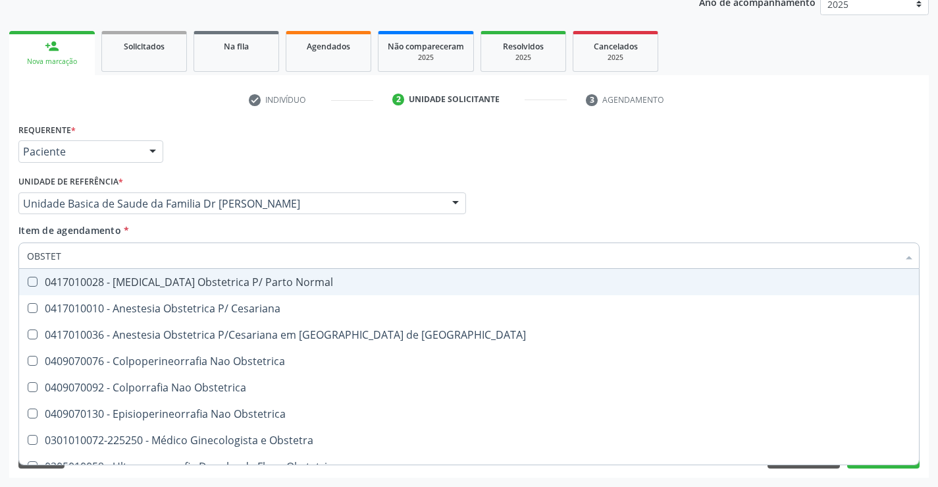
type input "OBSTETR"
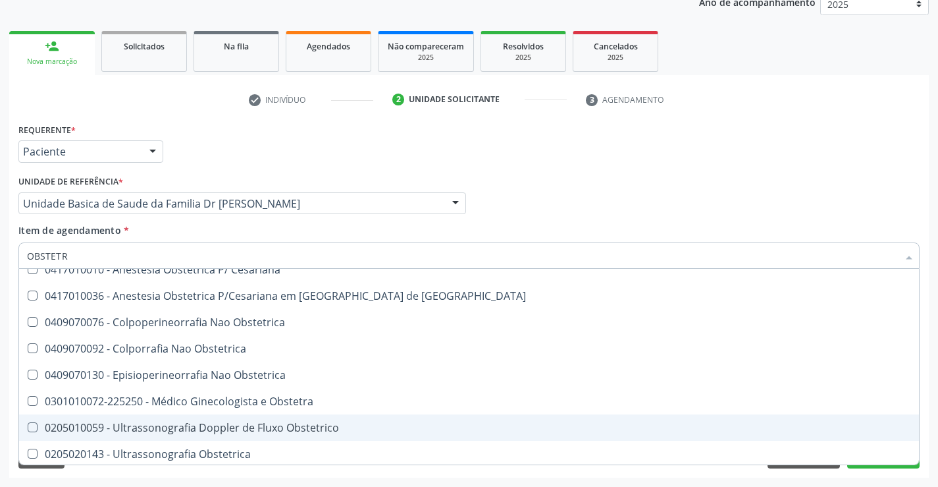
scroll to position [68, 0]
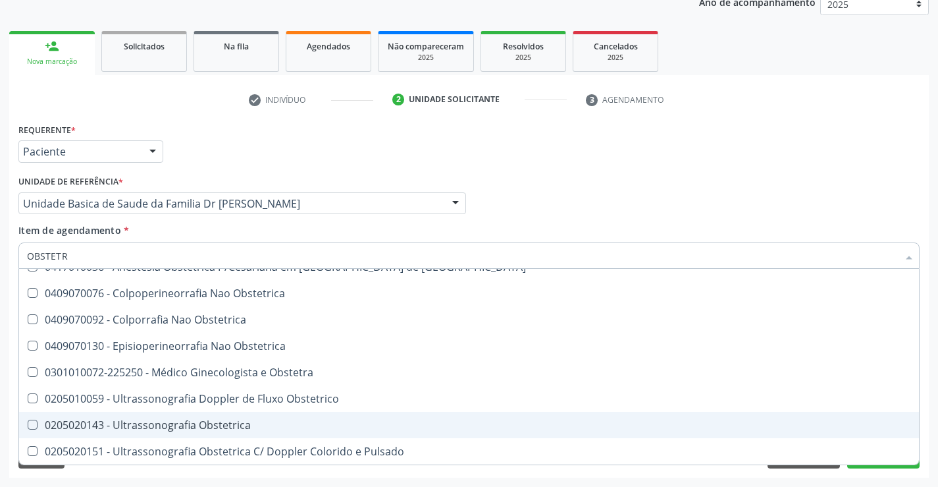
click at [220, 420] on div "0205020143 - Ultrassonografia Obstetrica" at bounding box center [469, 424] width 884 height 11
checkbox Obstetrica "true"
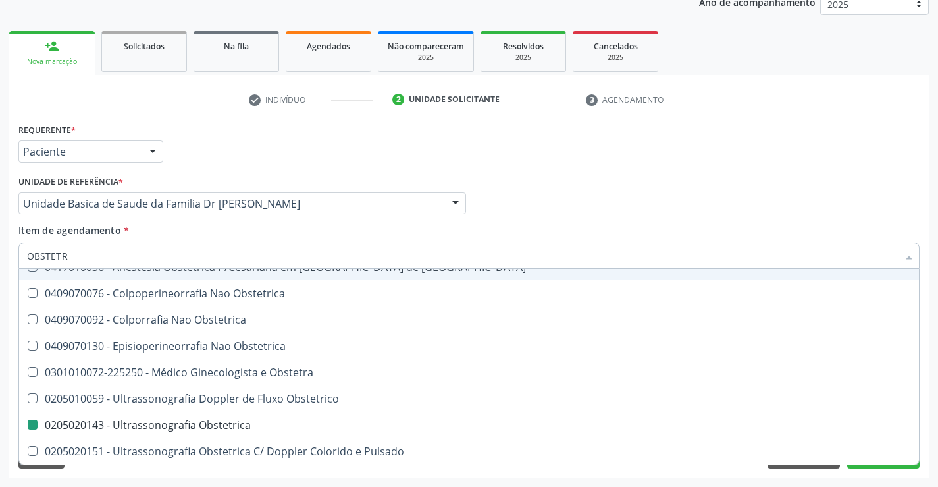
click at [523, 198] on div "Profissional Solicitante Por favor, selecione a Unidade de Atendimento primeiro…" at bounding box center [469, 197] width 908 height 51
checkbox Cesariana "true"
checkbox Obstetrica "false"
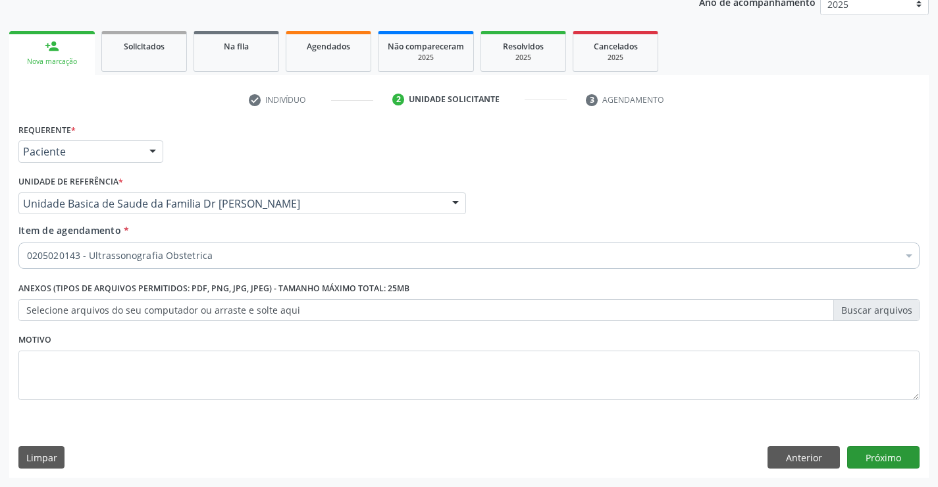
scroll to position [0, 0]
click at [885, 453] on button "Próximo" at bounding box center [883, 457] width 72 height 22
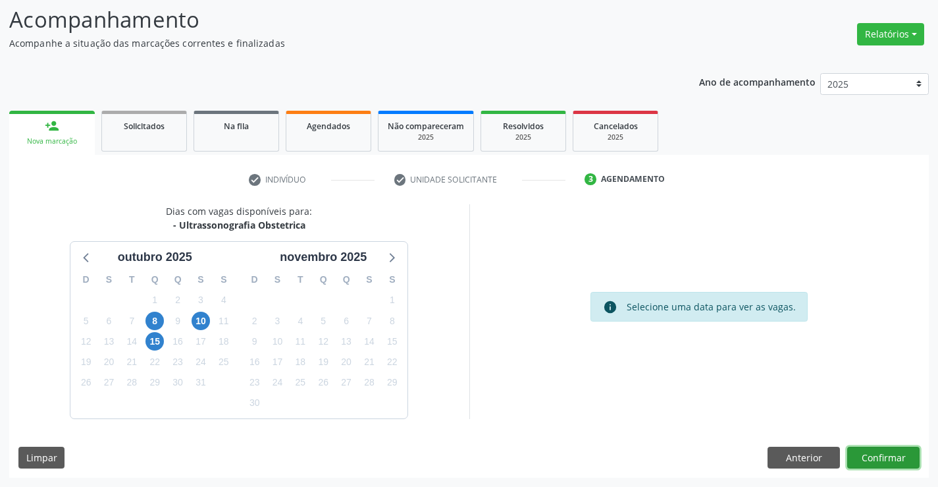
click at [888, 457] on button "Confirmar" at bounding box center [883, 457] width 72 height 22
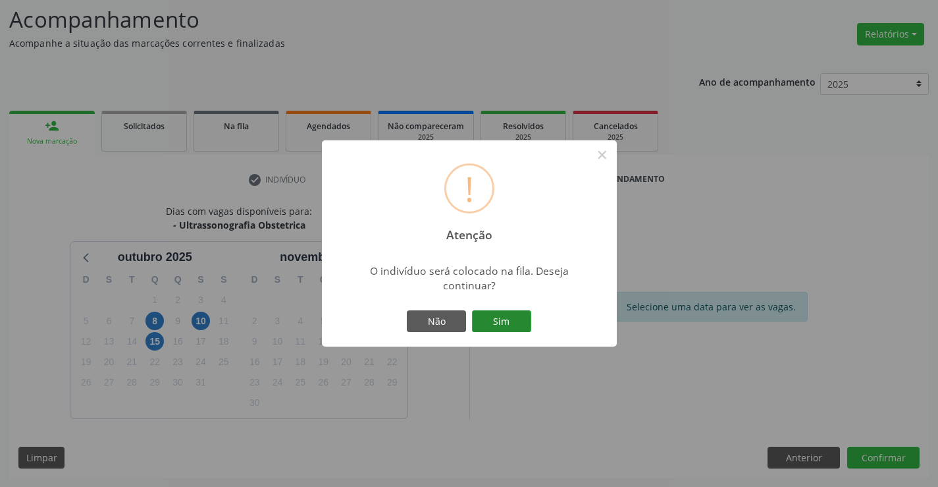
click at [498, 315] on button "Sim" at bounding box center [501, 321] width 59 height 22
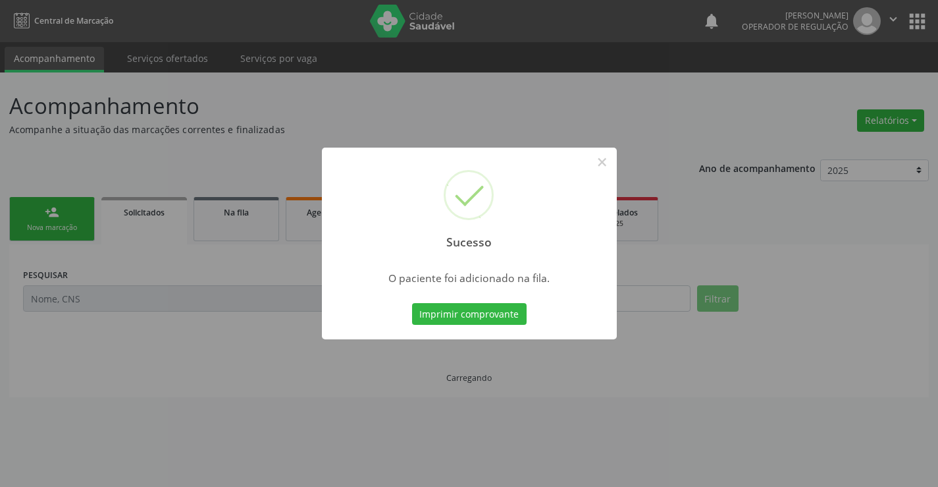
scroll to position [0, 0]
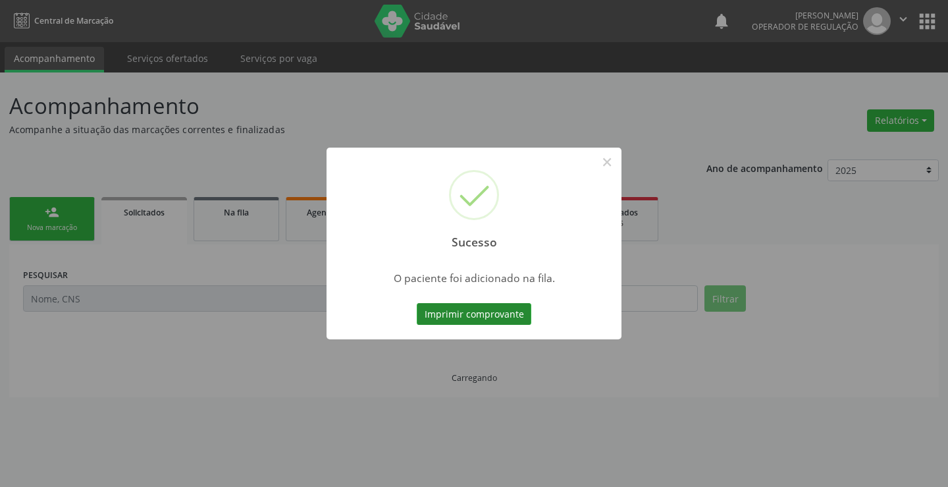
click at [506, 313] on button "Imprimir comprovante" at bounding box center [474, 314] width 115 height 22
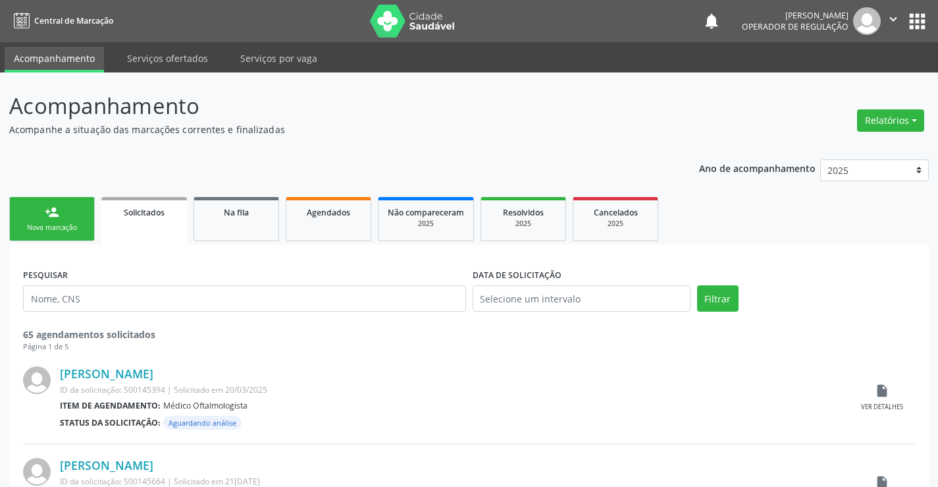
click at [888, 12] on icon "" at bounding box center [893, 19] width 14 height 14
click at [827, 83] on link "Sair" at bounding box center [859, 80] width 91 height 18
